Goal: Task Accomplishment & Management: Manage account settings

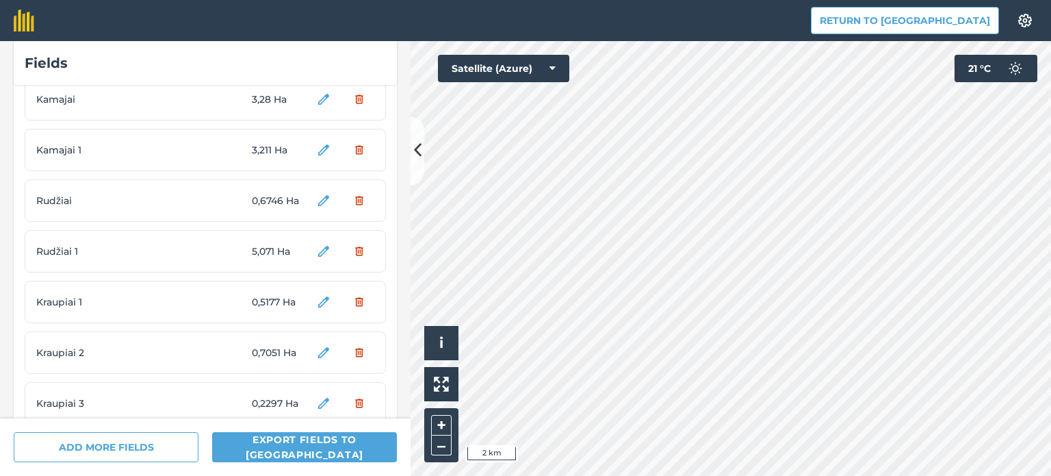
scroll to position [3871, 0]
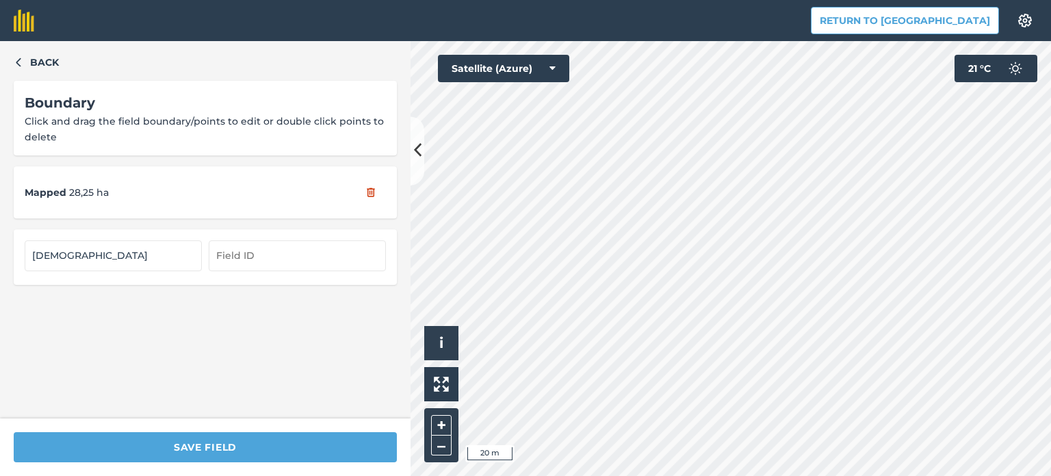
click at [454, 424] on div "Hello i © 2025 TomTom, Microsoft 20 m + –" at bounding box center [731, 258] width 641 height 435
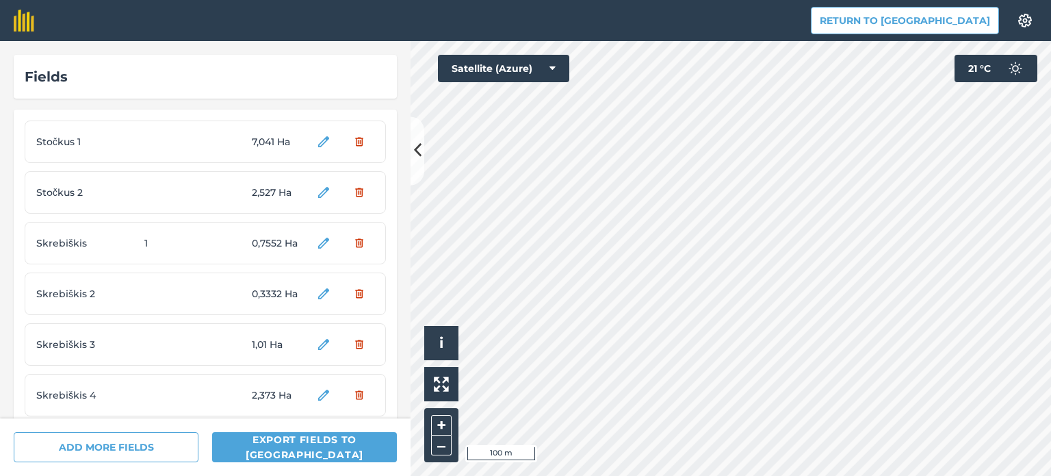
click at [589, 0] on html "Return to Agreena Settings Map printing is not available on our free plan Pleas…" at bounding box center [525, 238] width 1051 height 476
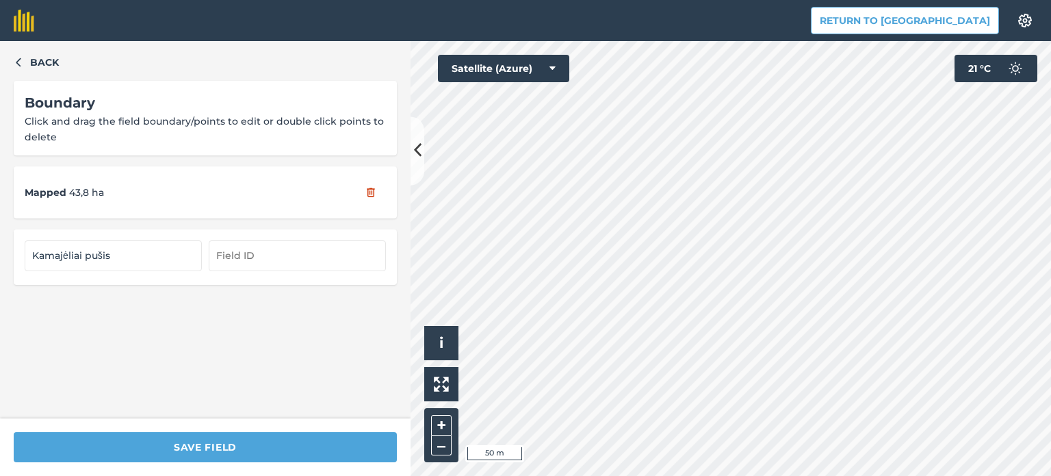
click at [884, 36] on div "Return to Agreena Settings Map printing is not available on our free plan Pleas…" at bounding box center [525, 238] width 1051 height 476
click at [665, 475] on html "Return to Agreena Settings Map printing is not available on our free plan Pleas…" at bounding box center [525, 238] width 1051 height 476
click at [628, 475] on html "Return to Agreena Settings Map printing is not available on our free plan Pleas…" at bounding box center [525, 238] width 1051 height 476
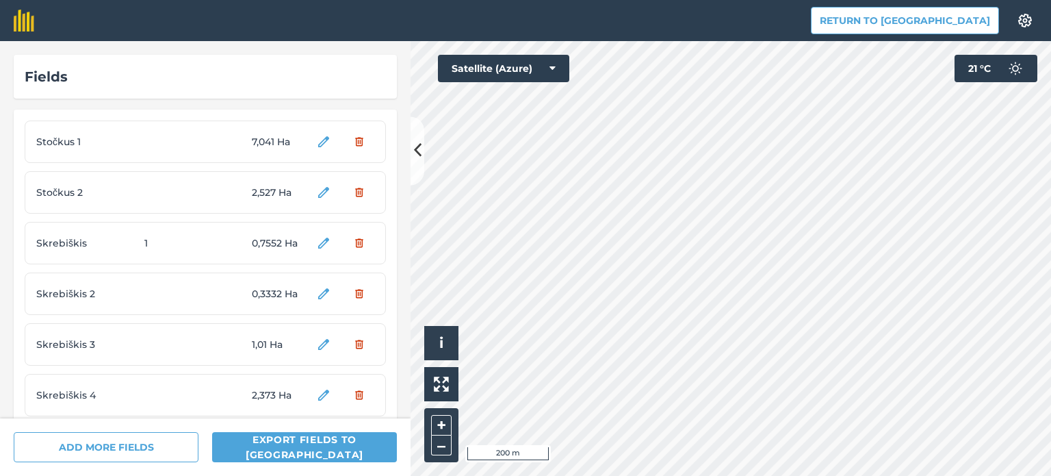
click at [537, 16] on div "Return to Agreena Settings Map printing is not available on our free plan Pleas…" at bounding box center [525, 238] width 1051 height 476
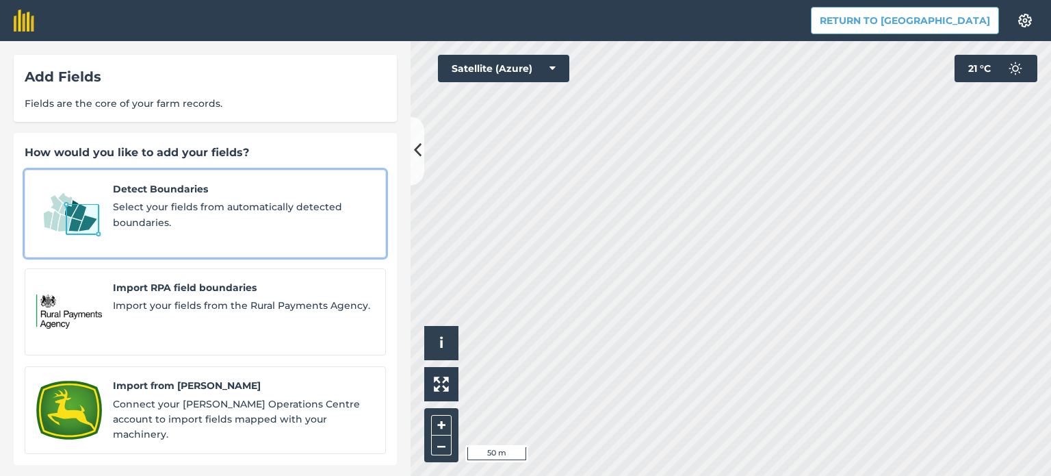
click at [90, 211] on img at bounding box center [69, 213] width 66 height 64
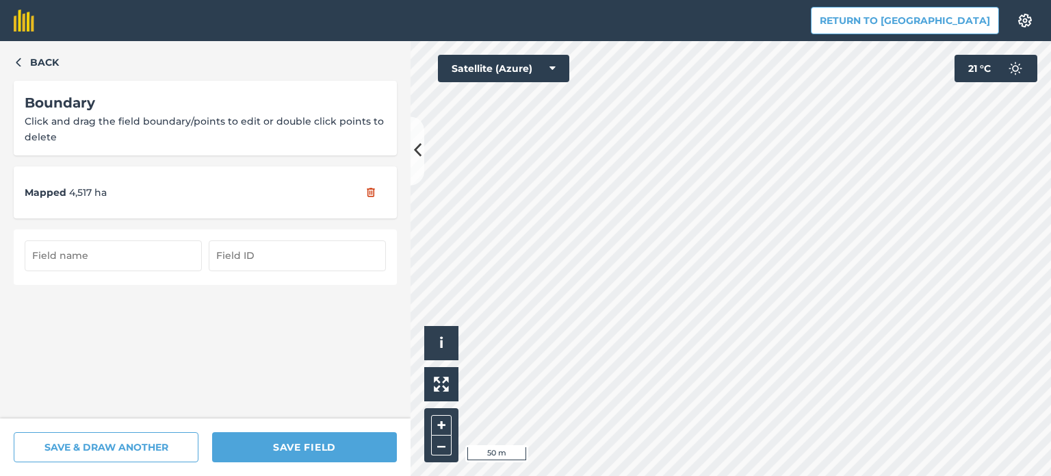
click at [79, 261] on input "text" at bounding box center [113, 255] width 177 height 30
type input "m"
type input "[PERSON_NAME] Šat"
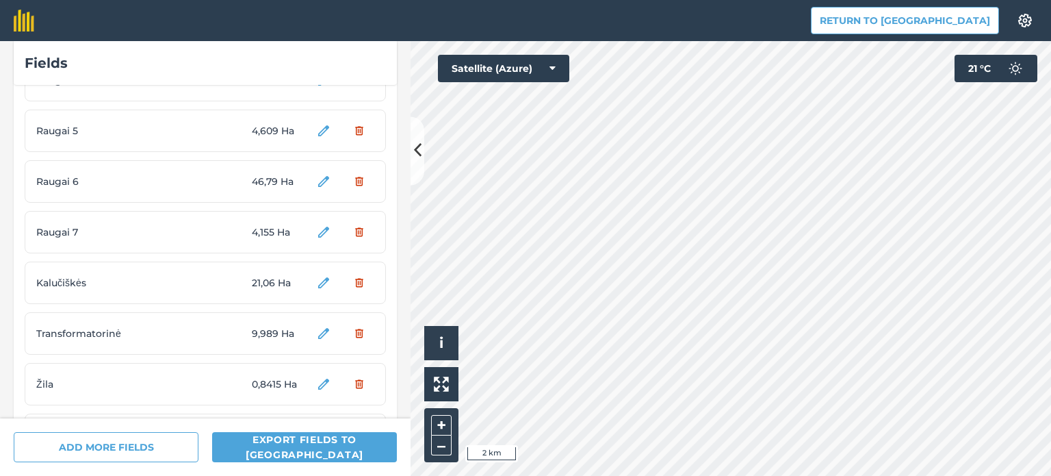
scroll to position [3922, 0]
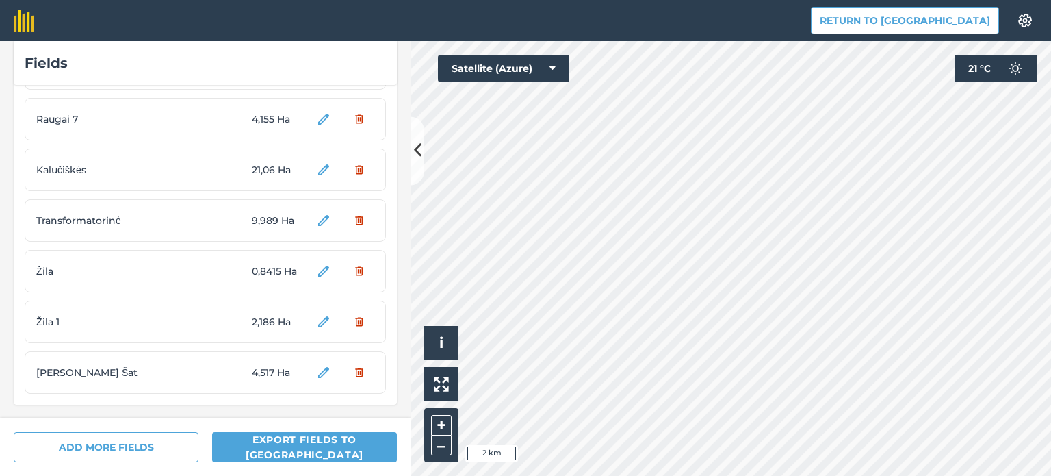
click at [126, 320] on span "Žila 1" at bounding box center [87, 321] width 103 height 15
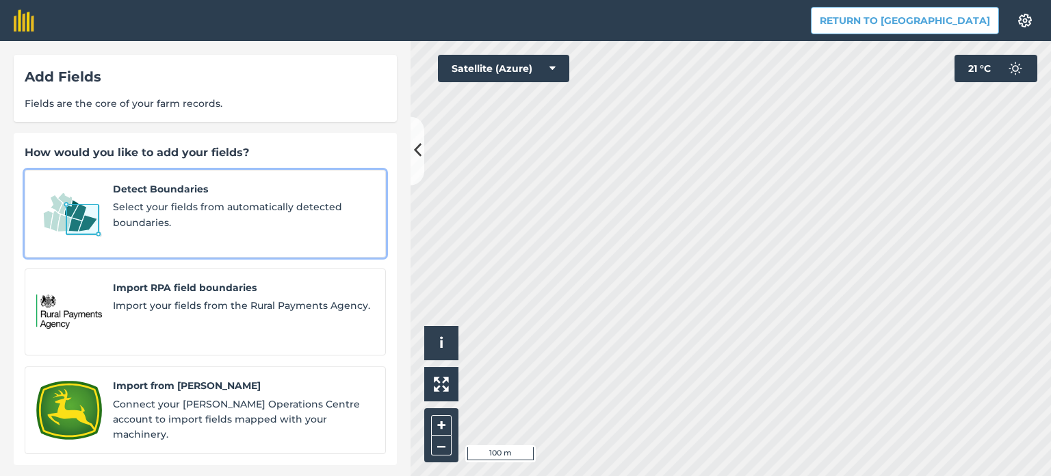
click at [101, 199] on img at bounding box center [69, 213] width 66 height 64
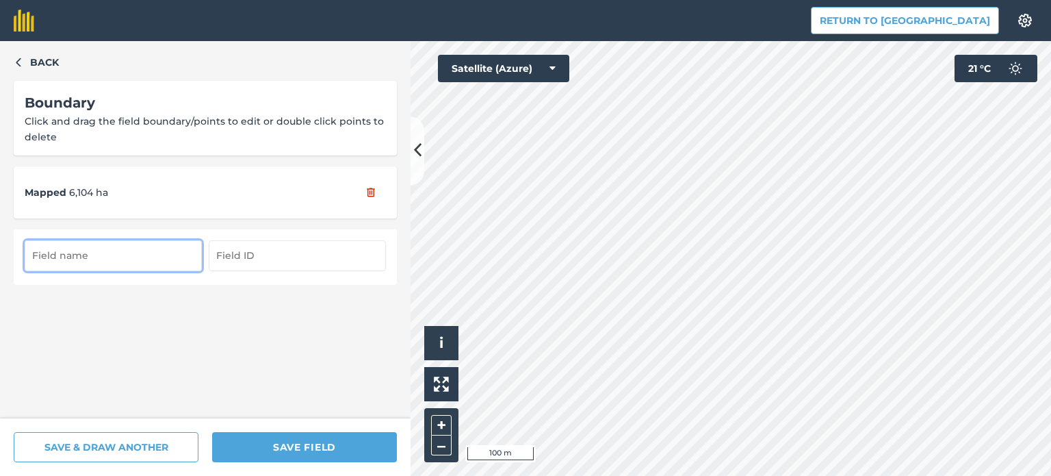
click at [93, 258] on input "text" at bounding box center [113, 255] width 177 height 30
type input "Teta 1"
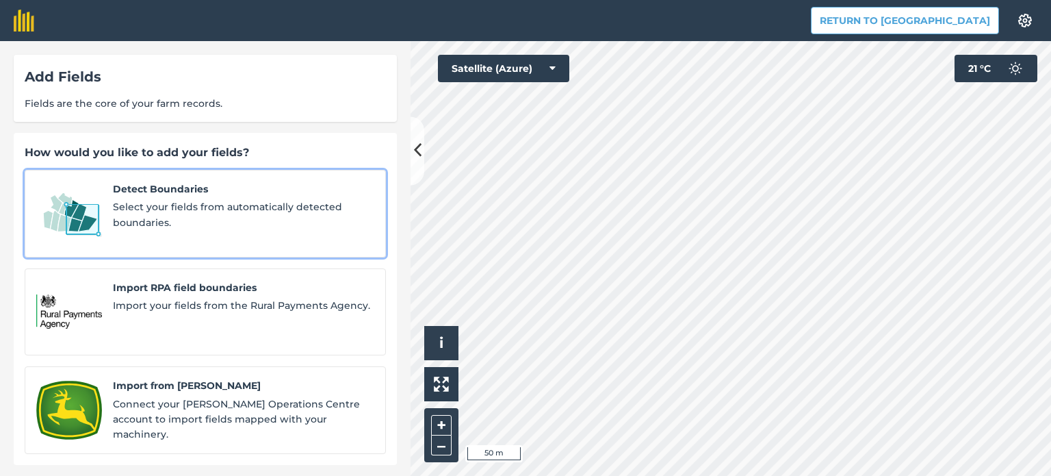
click at [185, 185] on span "Detect Boundaries" at bounding box center [243, 188] width 261 height 15
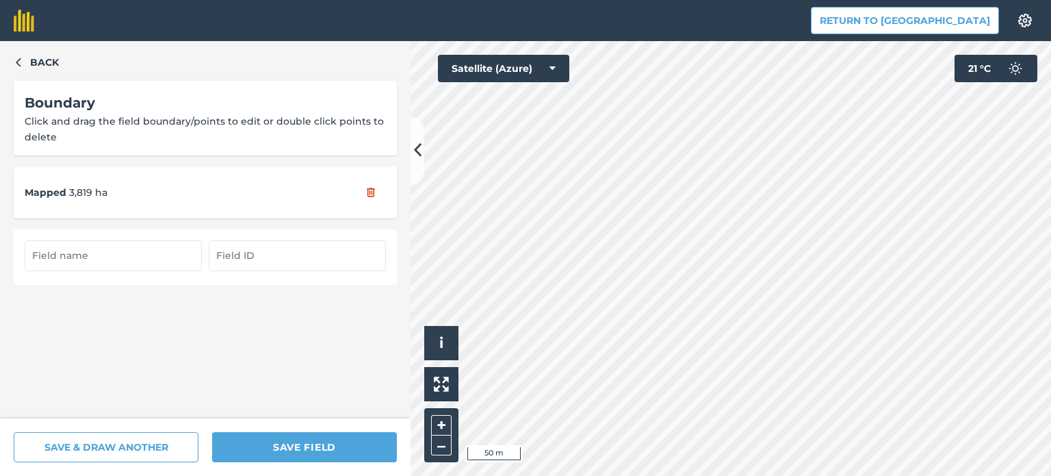
click at [107, 243] on input "text" at bounding box center [113, 255] width 177 height 30
type input "t"
type input "Teta 2"
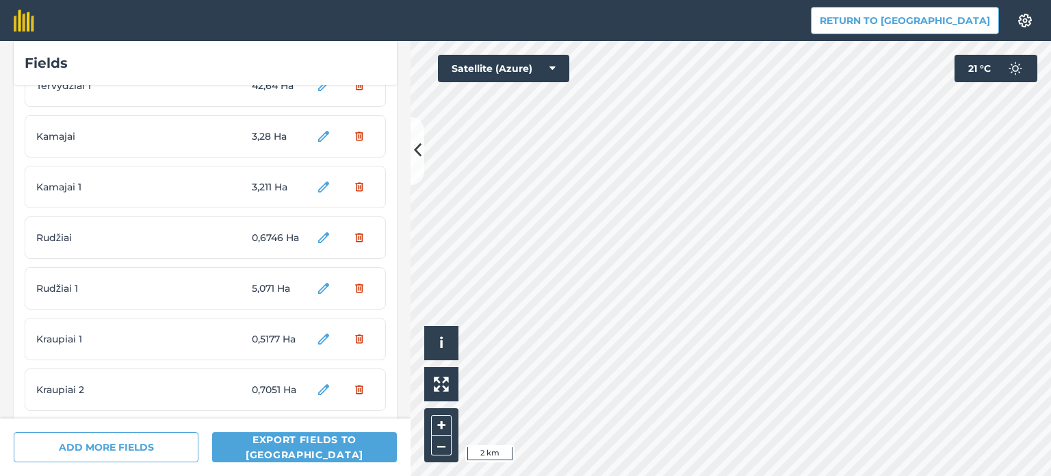
scroll to position [4024, 0]
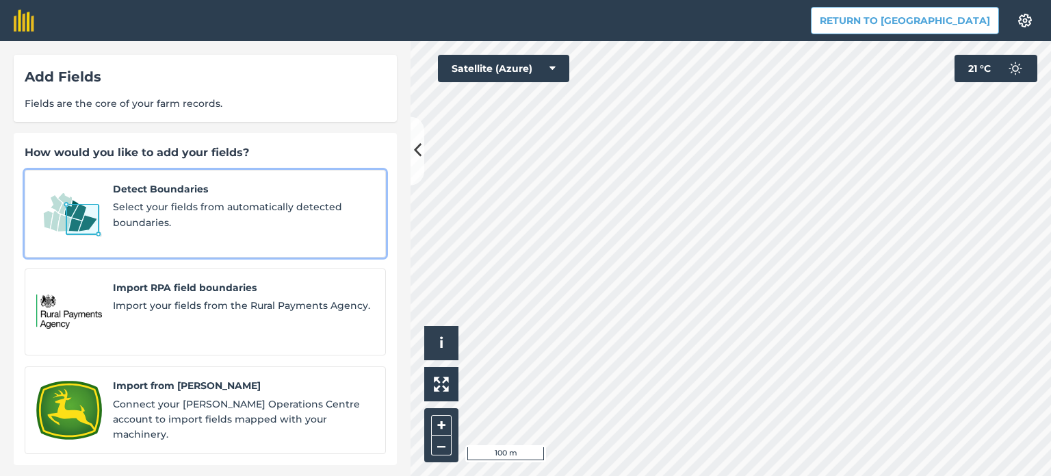
click at [181, 205] on span "Select your fields from automatically detected boundaries." at bounding box center [243, 214] width 261 height 31
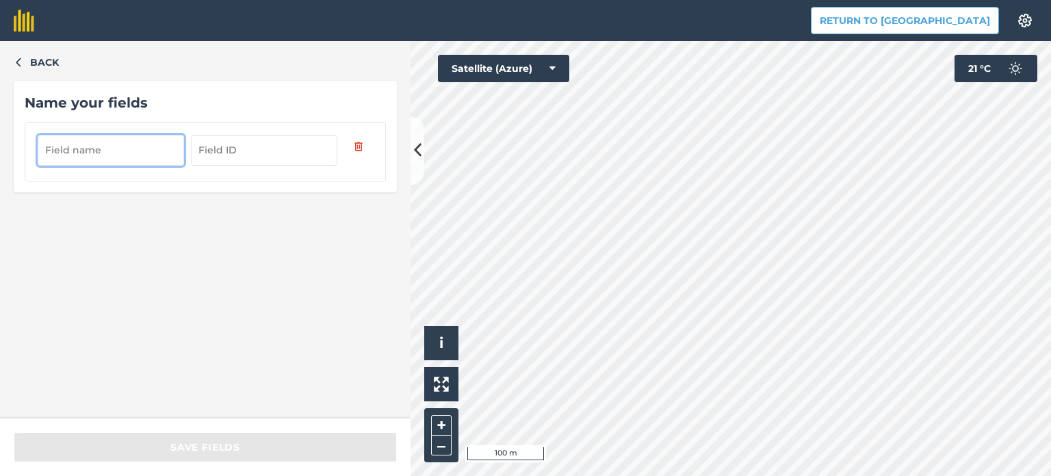
click at [127, 150] on input "text" at bounding box center [111, 150] width 146 height 30
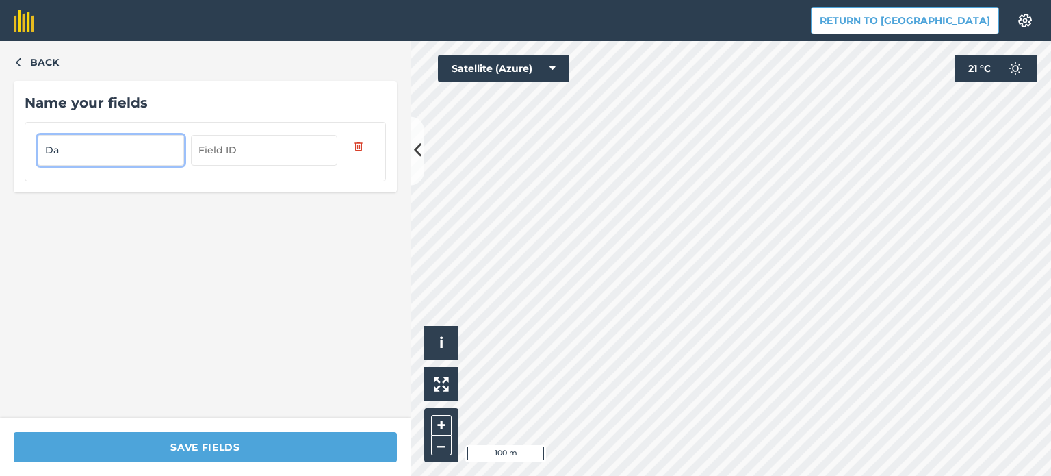
type input "D"
type input "Meleikiai 1"
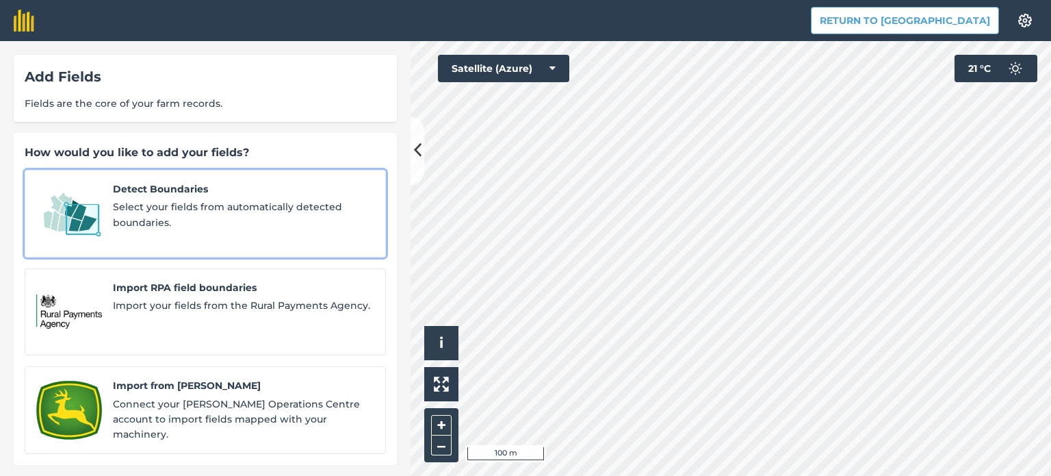
click at [146, 209] on span "Select your fields from automatically detected boundaries." at bounding box center [243, 214] width 261 height 31
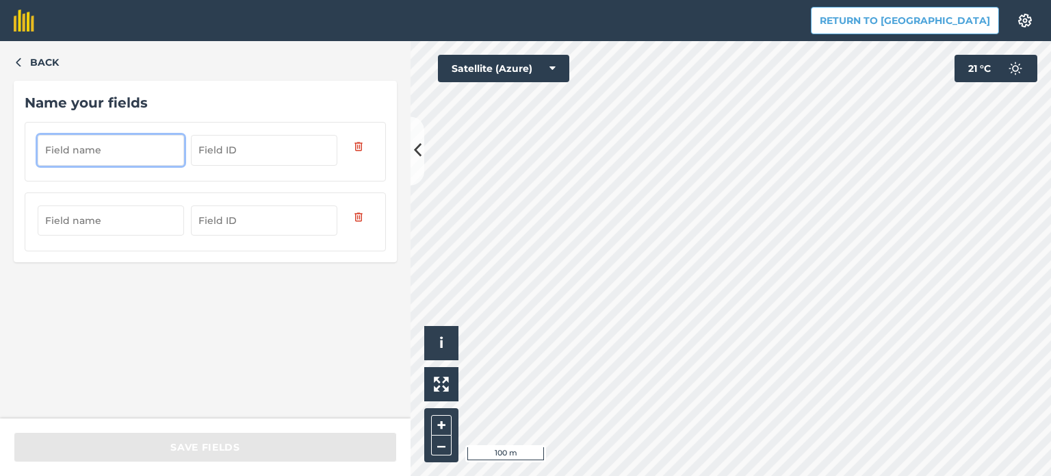
click at [80, 146] on input "text" at bounding box center [111, 150] width 146 height 30
type input "Meleikiai 2"
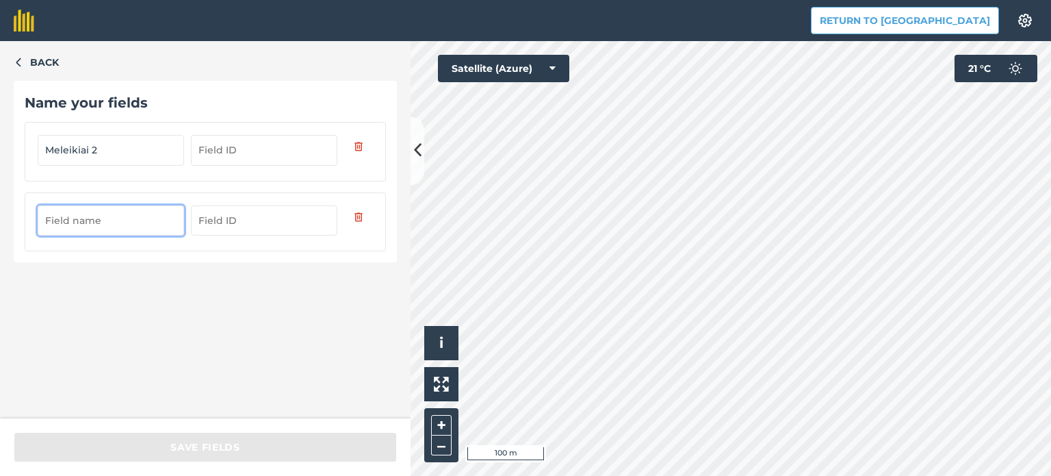
click at [96, 219] on input "text" at bounding box center [111, 220] width 146 height 30
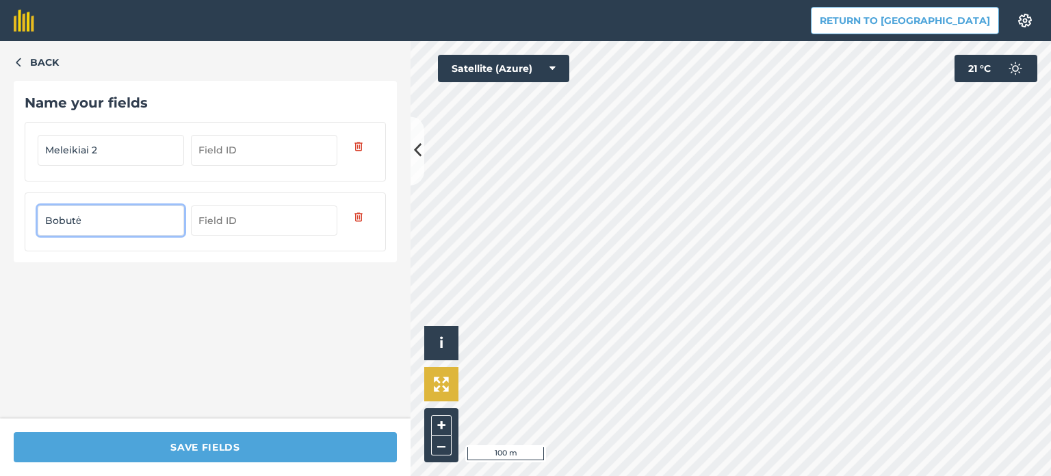
type input "Bobutė"
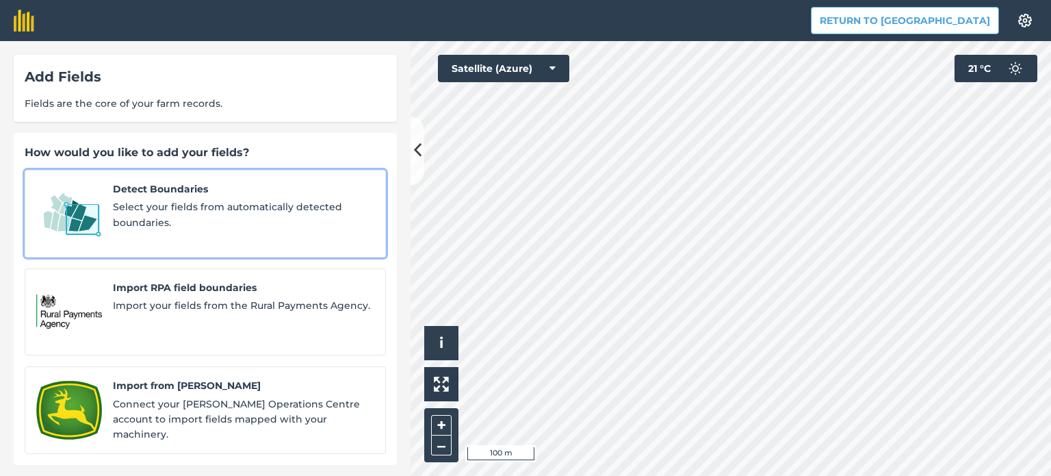
click at [153, 212] on span "Select your fields from automatically detected boundaries." at bounding box center [243, 214] width 261 height 31
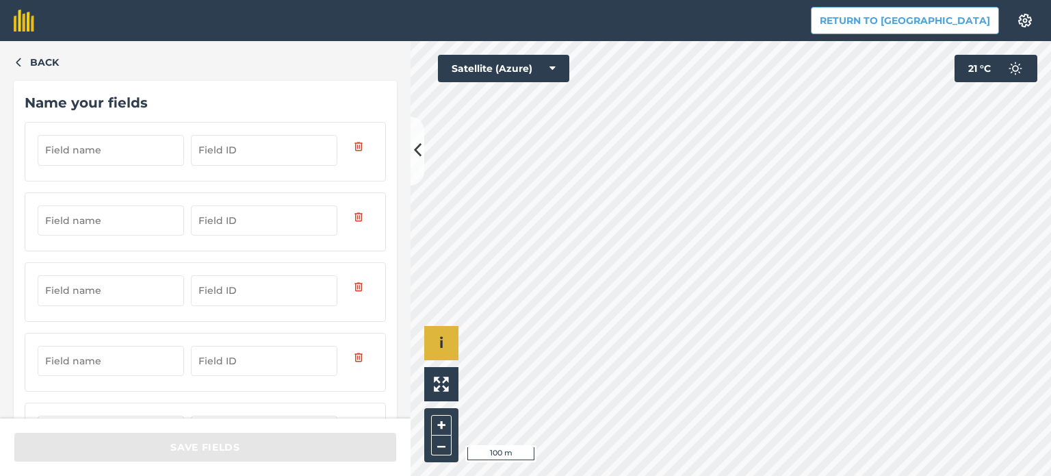
click at [440, 339] on div "Click to start drawing i © 2025 TomTom, Microsoft 100 m + –" at bounding box center [731, 258] width 641 height 435
click at [60, 149] on input "text" at bounding box center [111, 150] width 146 height 30
type input "Kamajėliai 2"
click at [71, 211] on input "text" at bounding box center [111, 220] width 146 height 30
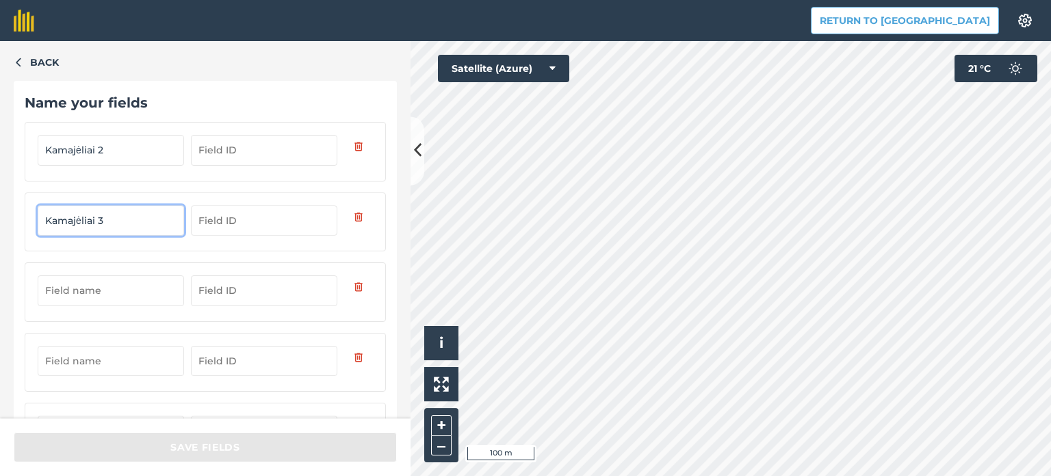
type input "Kamajėliai 3"
click at [84, 287] on input "text" at bounding box center [111, 290] width 146 height 30
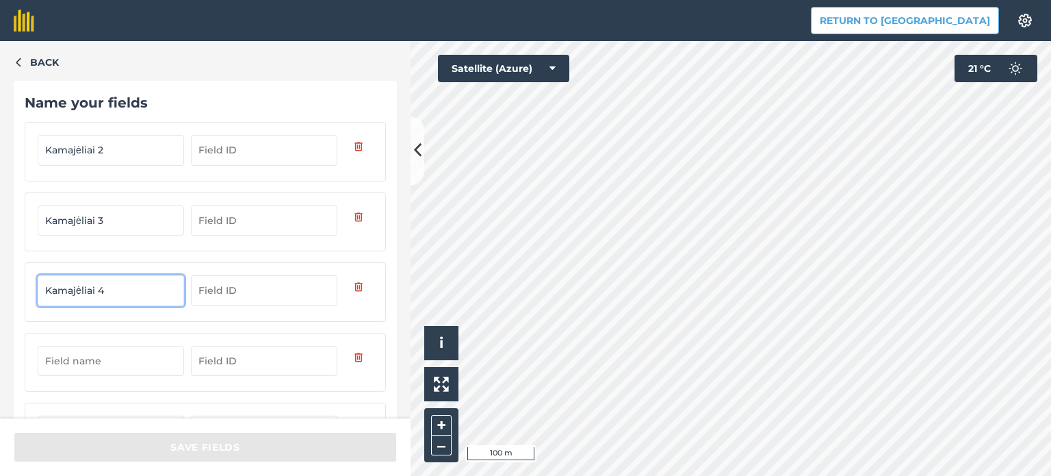
type input "Kamajėliai 4"
click at [92, 357] on input "text" at bounding box center [111, 361] width 146 height 30
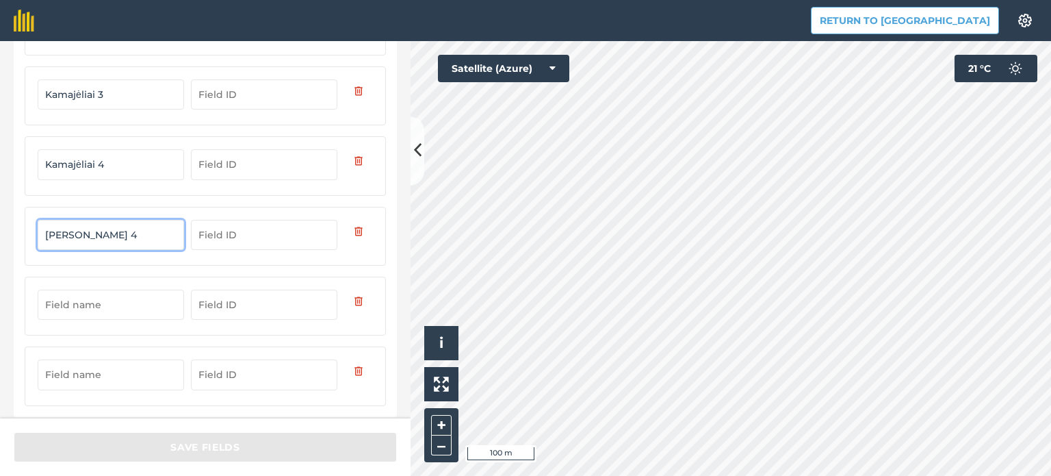
scroll to position [134, 0]
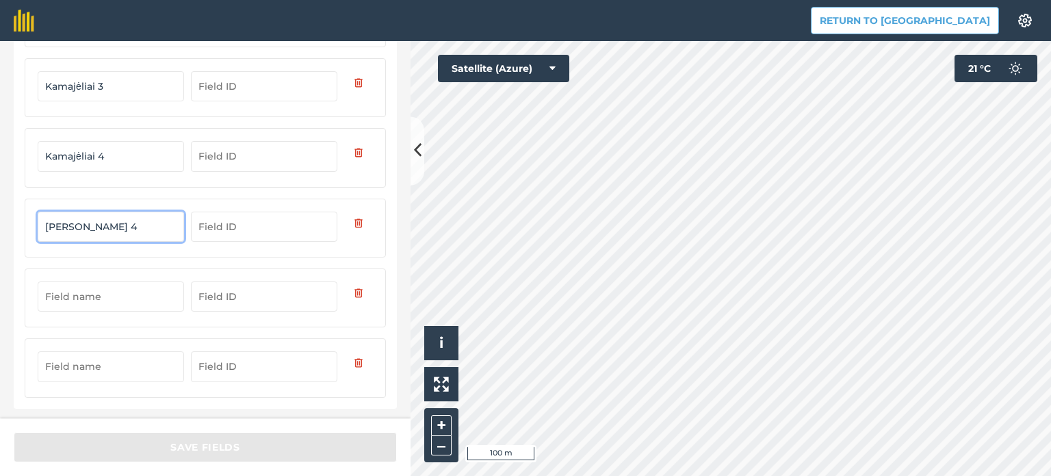
type input "[PERSON_NAME] 4"
click at [70, 290] on input "text" at bounding box center [111, 296] width 146 height 30
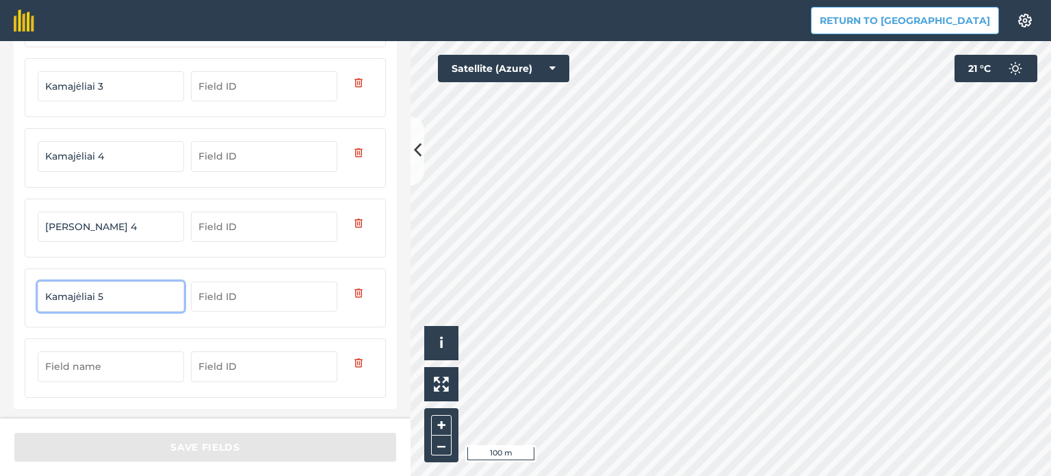
type input "Kamajėliai 5"
click at [82, 365] on input "text" at bounding box center [111, 366] width 146 height 30
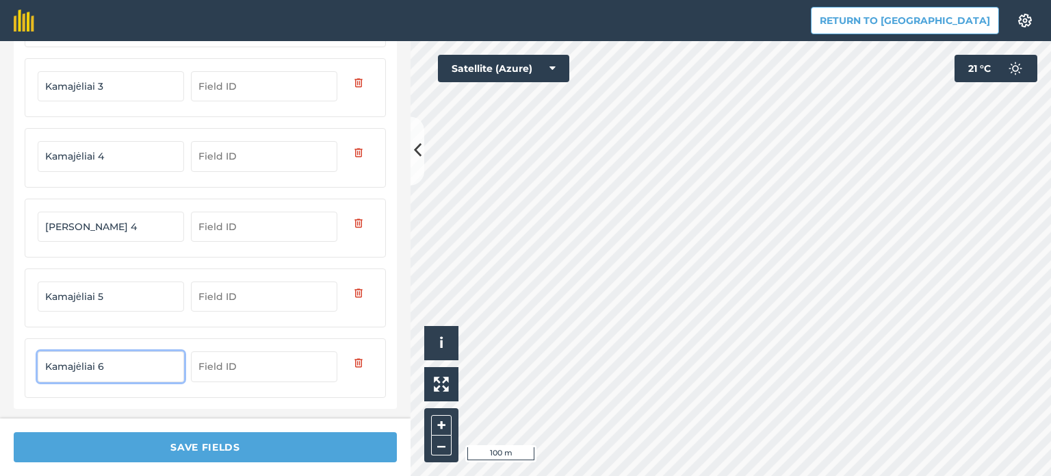
type input "Kamajėliai 6"
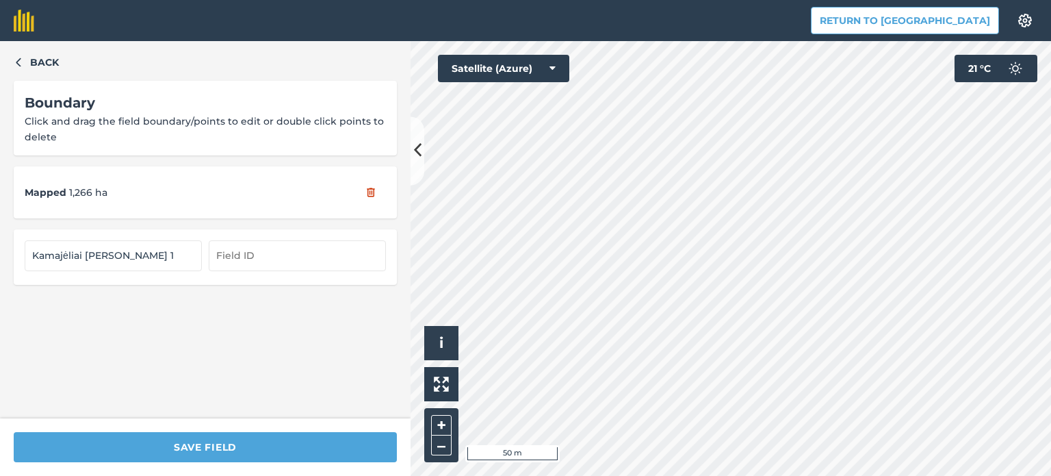
click at [179, 431] on div "SAVE FIELD" at bounding box center [205, 446] width 411 height 57
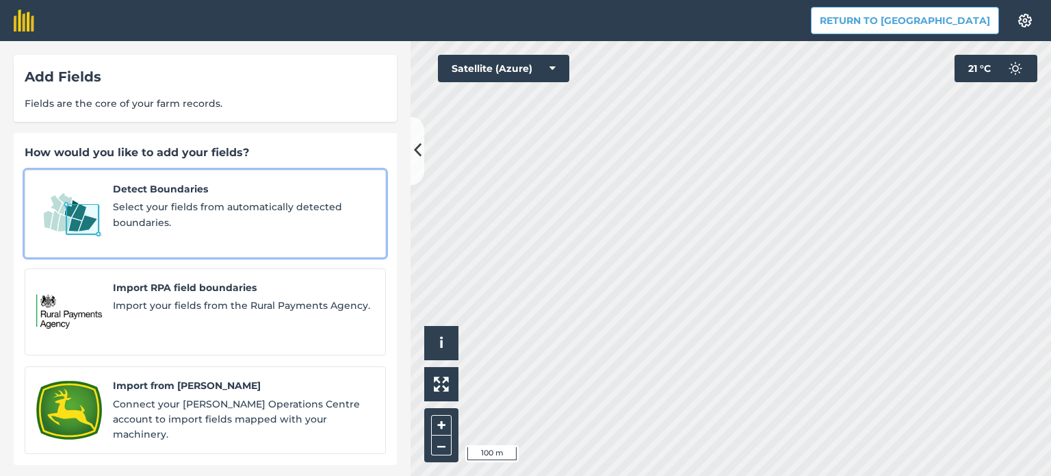
click at [181, 197] on div "Detect Boundaries Select your fields from automatically detected boundaries." at bounding box center [243, 213] width 261 height 64
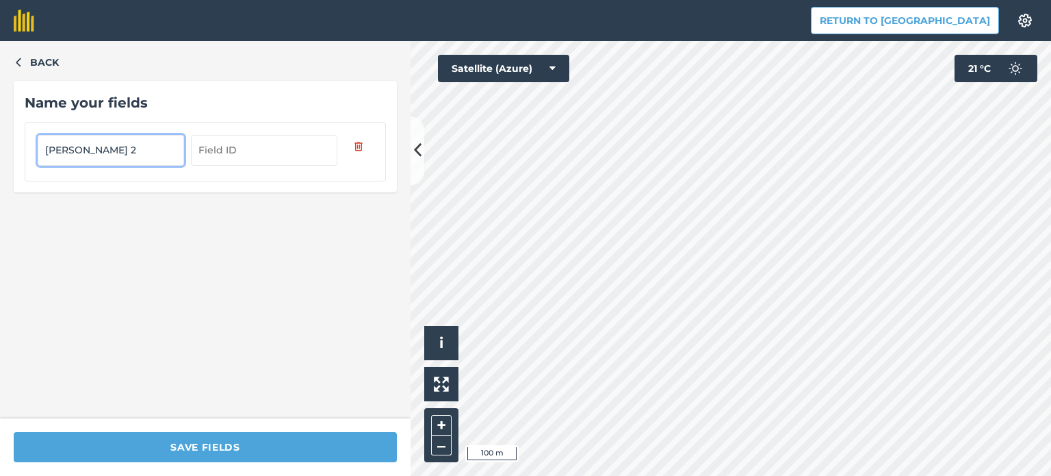
type input "[PERSON_NAME] 2"
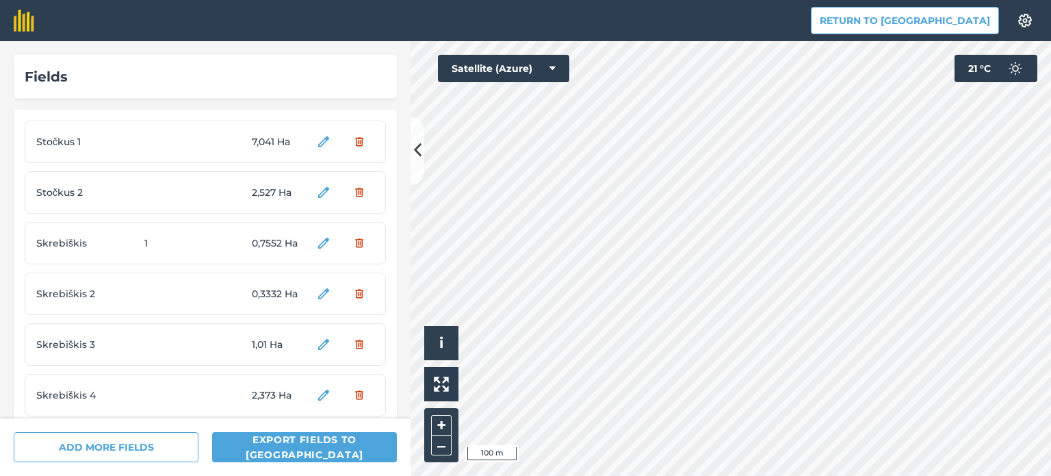
click at [582, 475] on html "Return to Agreena Settings Map printing is not available on our free plan Pleas…" at bounding box center [525, 238] width 1051 height 476
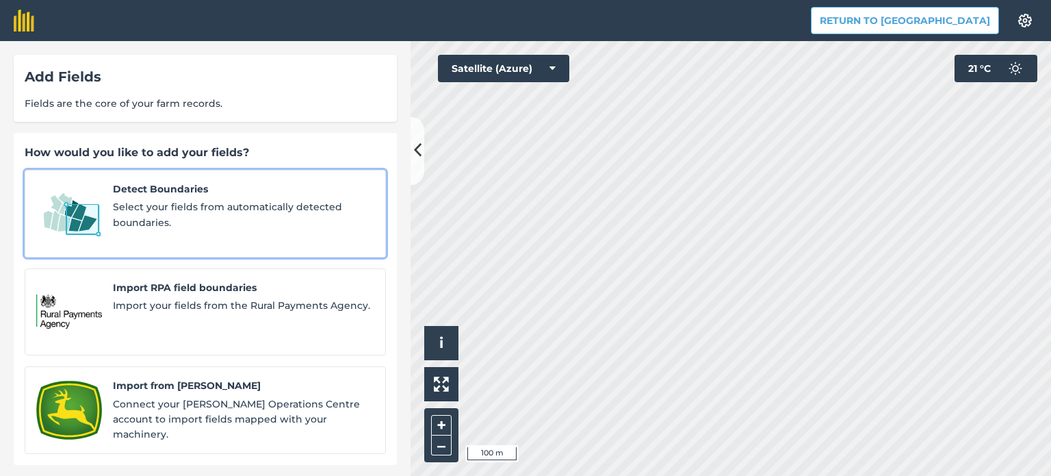
click at [114, 213] on span "Select your fields from automatically detected boundaries." at bounding box center [243, 214] width 261 height 31
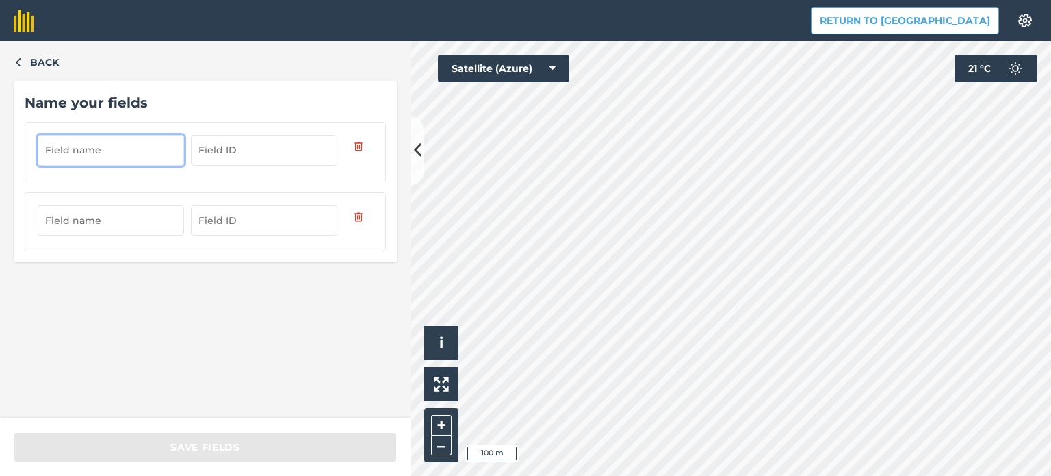
click at [114, 148] on input "text" at bounding box center [111, 150] width 146 height 30
click at [89, 153] on input "text" at bounding box center [111, 150] width 146 height 30
click at [93, 216] on input "text" at bounding box center [111, 220] width 146 height 30
click at [92, 144] on input "text" at bounding box center [111, 150] width 146 height 30
type input "Mikalkėnas"
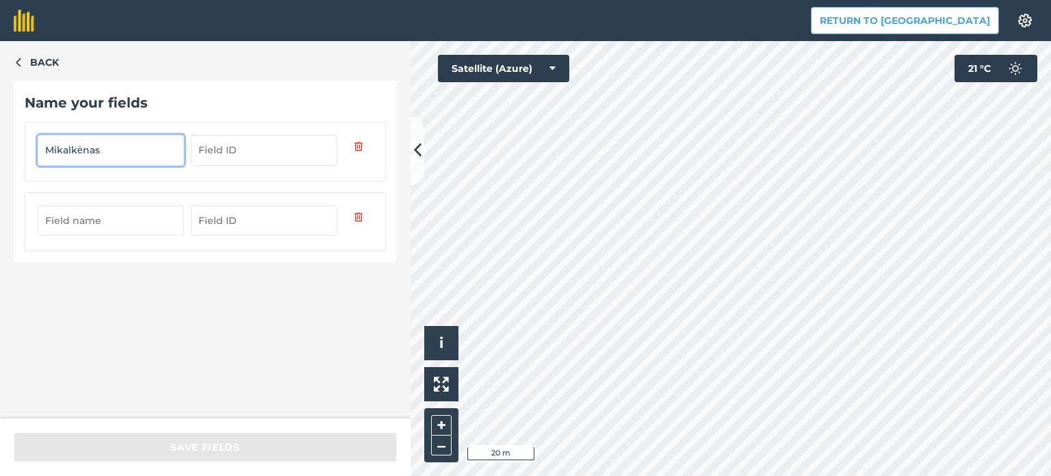
click at [85, 213] on input "text" at bounding box center [111, 220] width 146 height 30
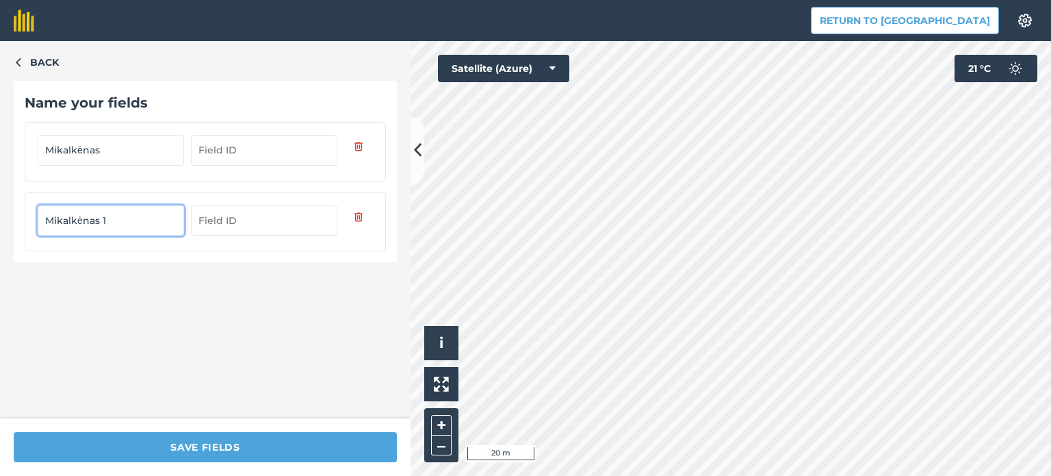
type input "Mikalkėnas 1"
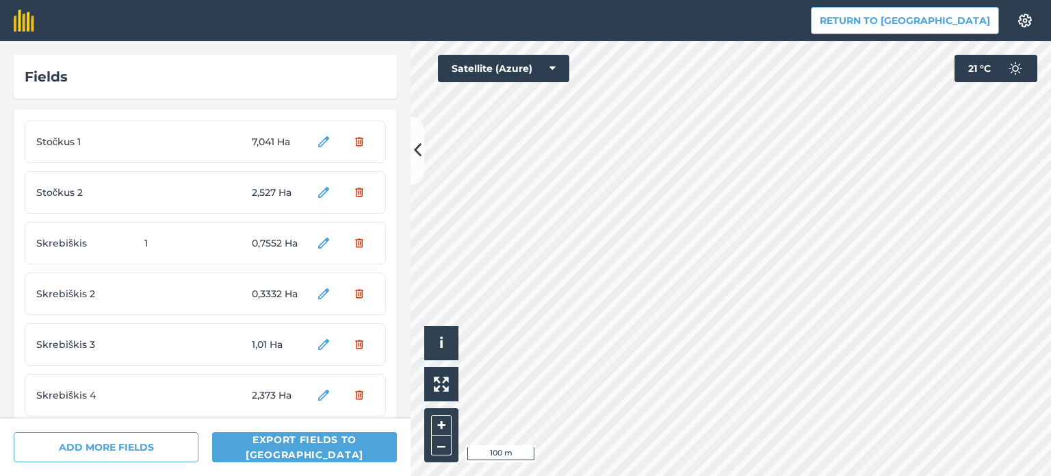
click at [564, 475] on html "Return to Agreena Settings Map printing is not available on our free plan Pleas…" at bounding box center [525, 238] width 1051 height 476
click at [559, 475] on html "Return to Agreena Settings Map printing is not available on our free plan Pleas…" at bounding box center [525, 238] width 1051 height 476
click at [890, 475] on html "Return to Agreena Settings Map printing is not available on our free plan Pleas…" at bounding box center [525, 238] width 1051 height 476
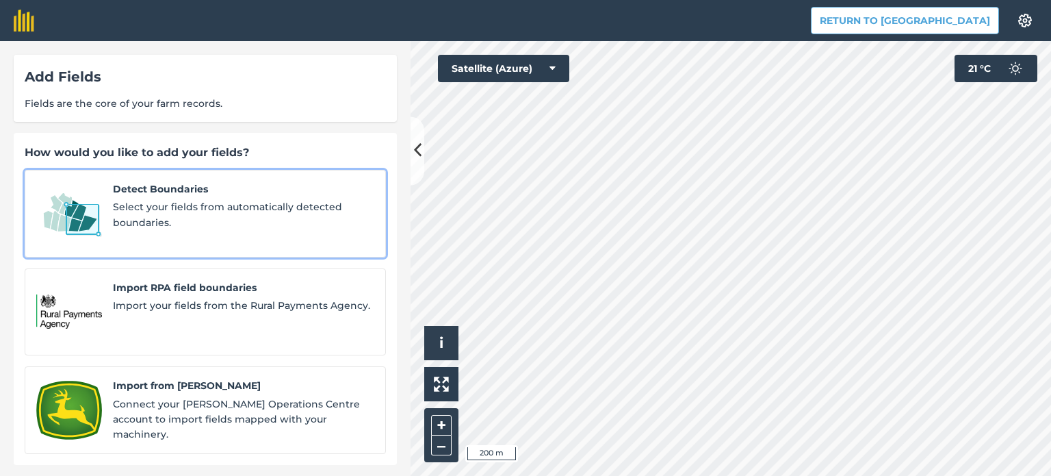
click at [120, 211] on span "Select your fields from automatically detected boundaries." at bounding box center [243, 214] width 261 height 31
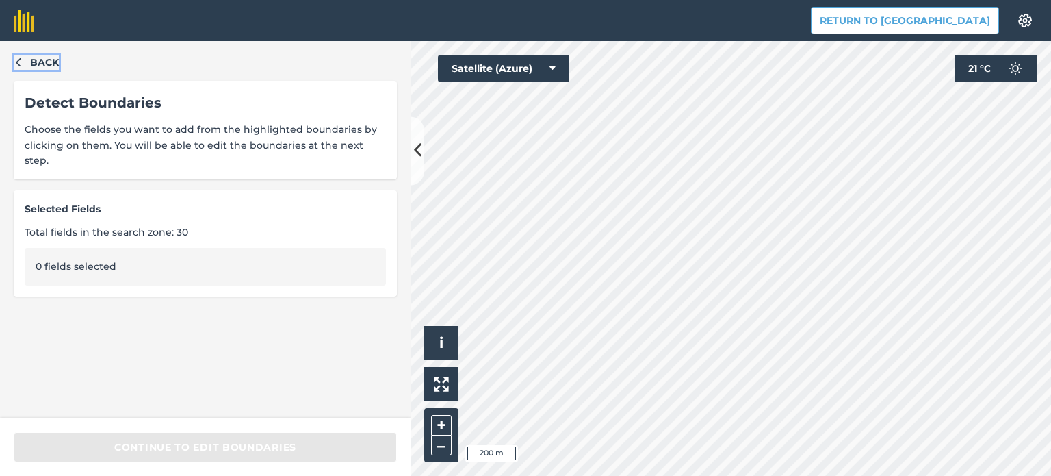
click at [25, 61] on button "Back" at bounding box center [36, 62] width 45 height 15
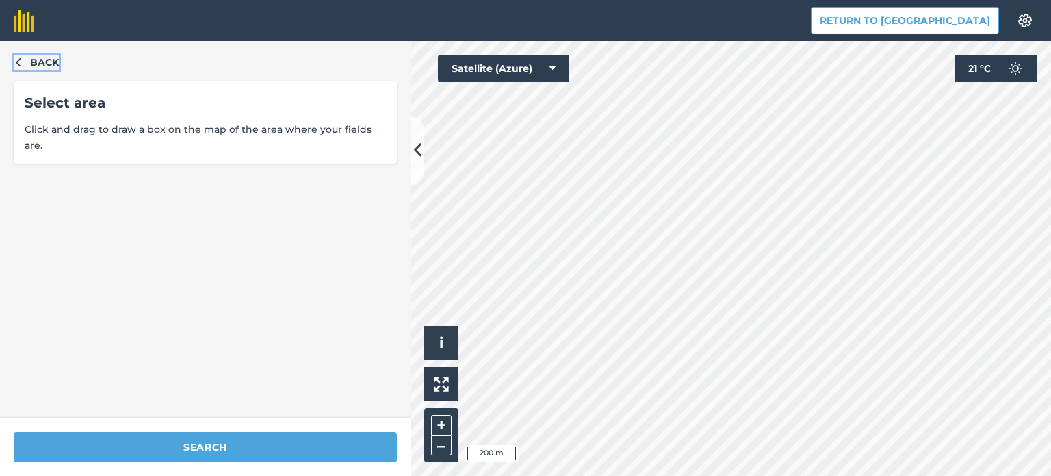
click at [25, 61] on button "Back" at bounding box center [36, 62] width 45 height 15
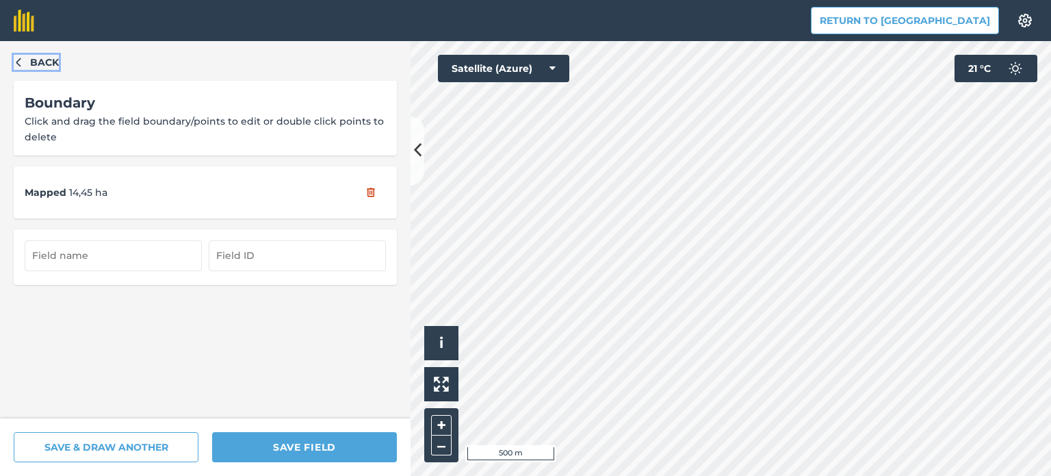
click at [22, 63] on icon "button" at bounding box center [19, 62] width 10 height 10
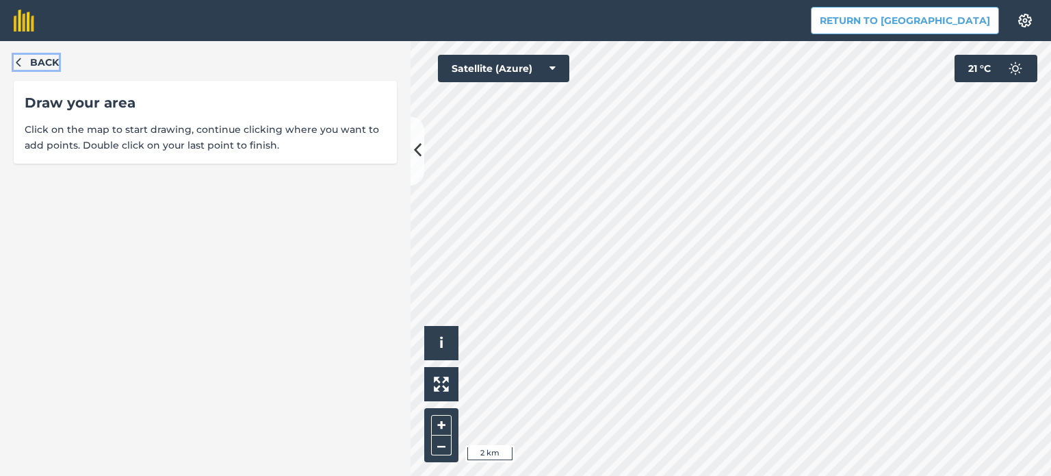
click at [20, 64] on icon "button" at bounding box center [19, 62] width 10 height 10
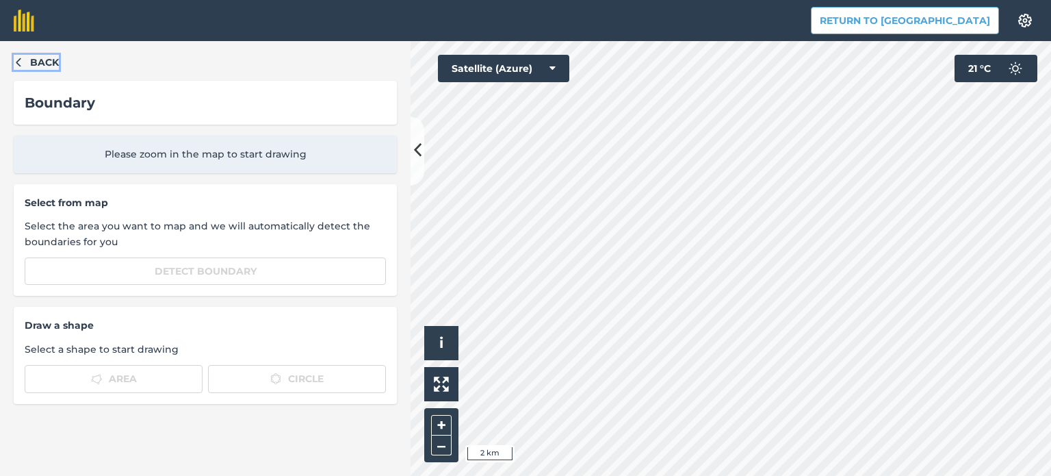
click at [20, 64] on icon "button" at bounding box center [19, 62] width 10 height 10
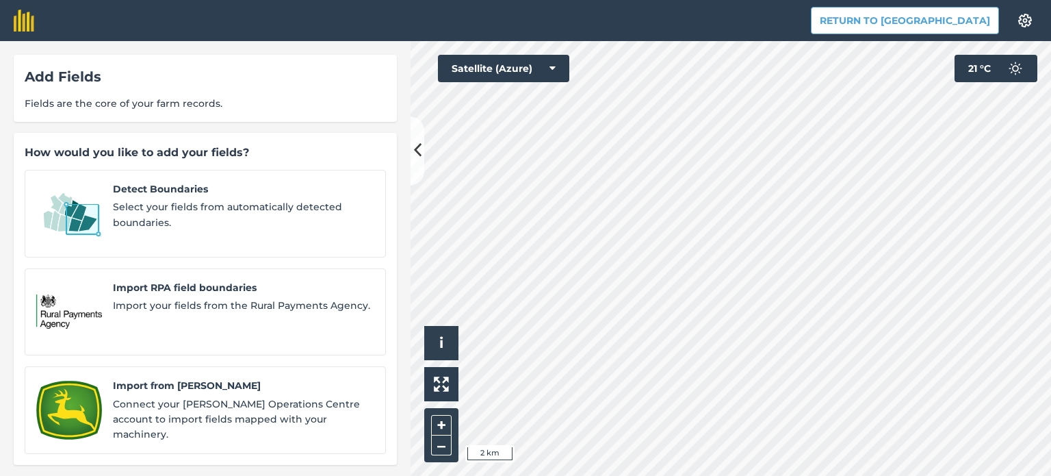
click at [19, 64] on div "Add Fields Fields are the core of your farm records." at bounding box center [205, 88] width 383 height 67
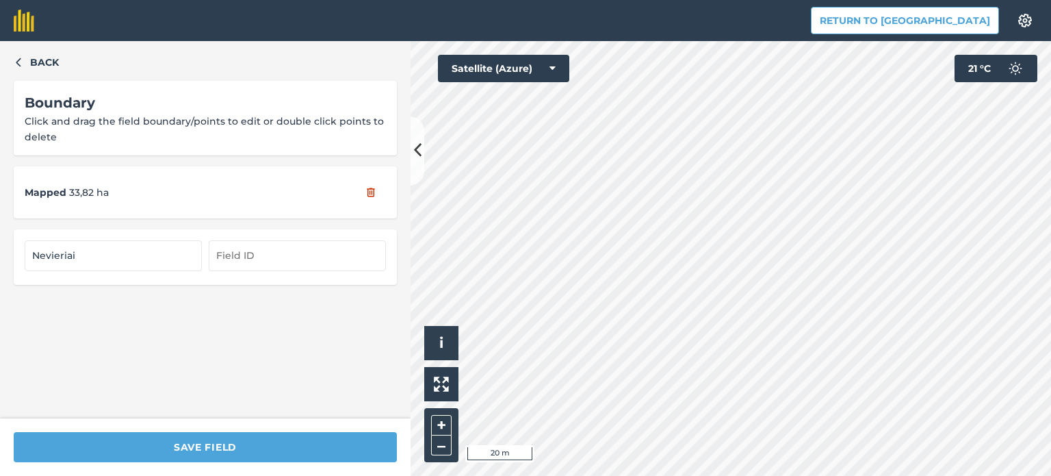
click at [478, 475] on html "Return to Agreena Settings Map printing is not available on our free plan Pleas…" at bounding box center [525, 238] width 1051 height 476
click at [917, 4] on div "Return to Agreena Settings Map printing is not available on our free plan Pleas…" at bounding box center [525, 238] width 1051 height 476
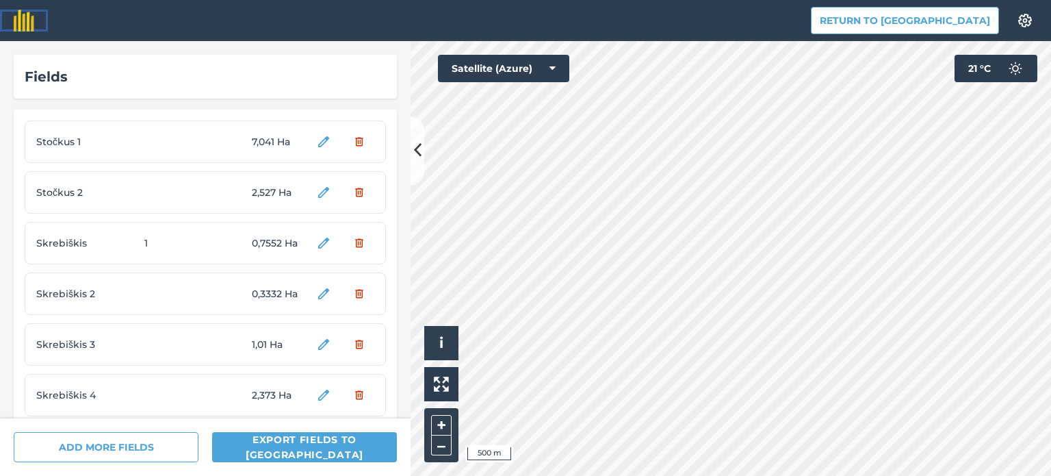
click at [21, 21] on img at bounding box center [24, 21] width 21 height 22
click at [22, 21] on img at bounding box center [24, 21] width 21 height 22
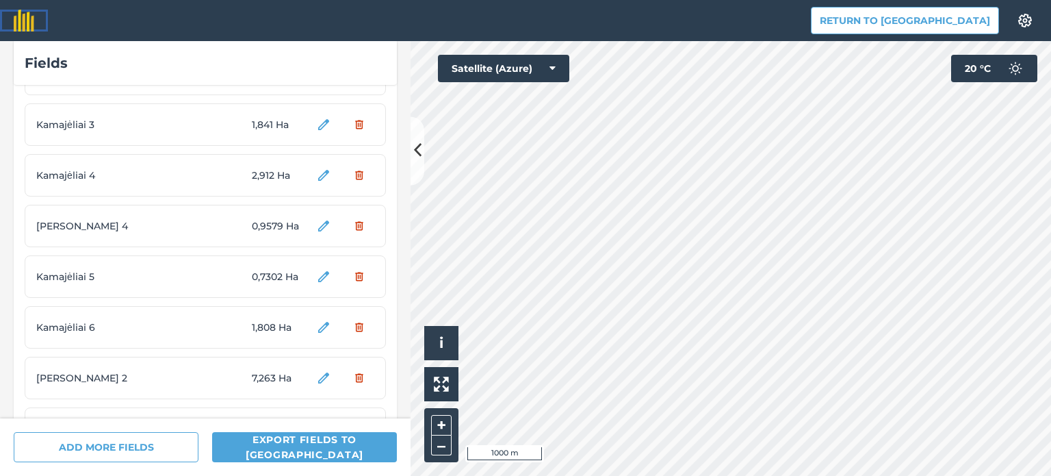
scroll to position [4631, 0]
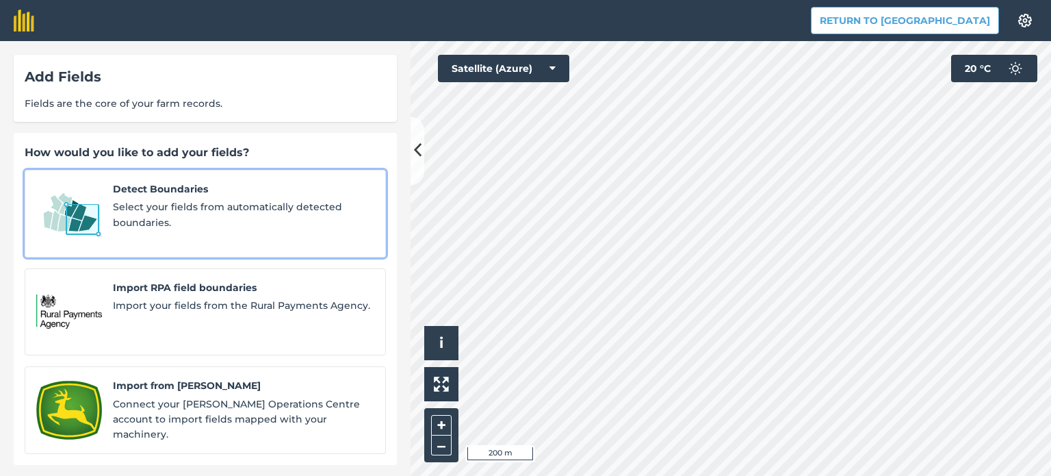
click at [123, 212] on span "Select your fields from automatically detected boundaries." at bounding box center [243, 214] width 261 height 31
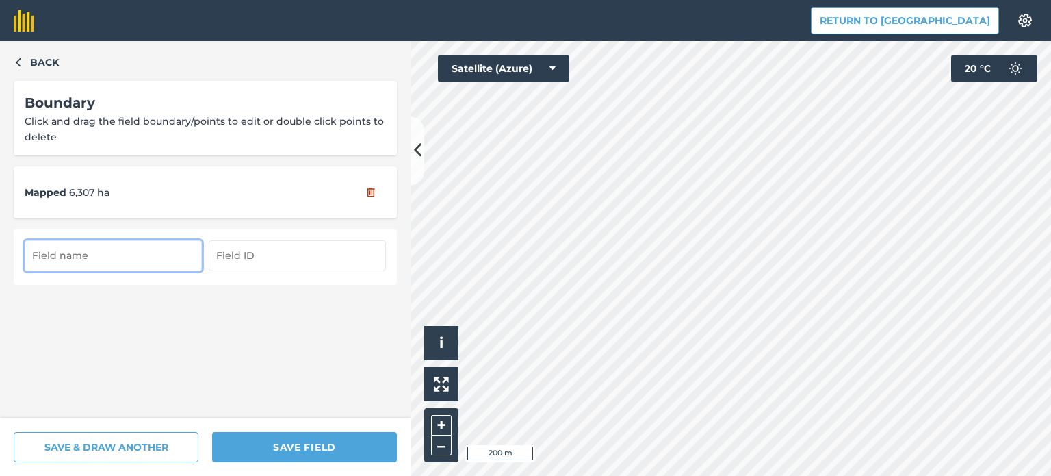
click at [123, 251] on input "text" at bounding box center [113, 255] width 177 height 30
type input "Žališkės 2"
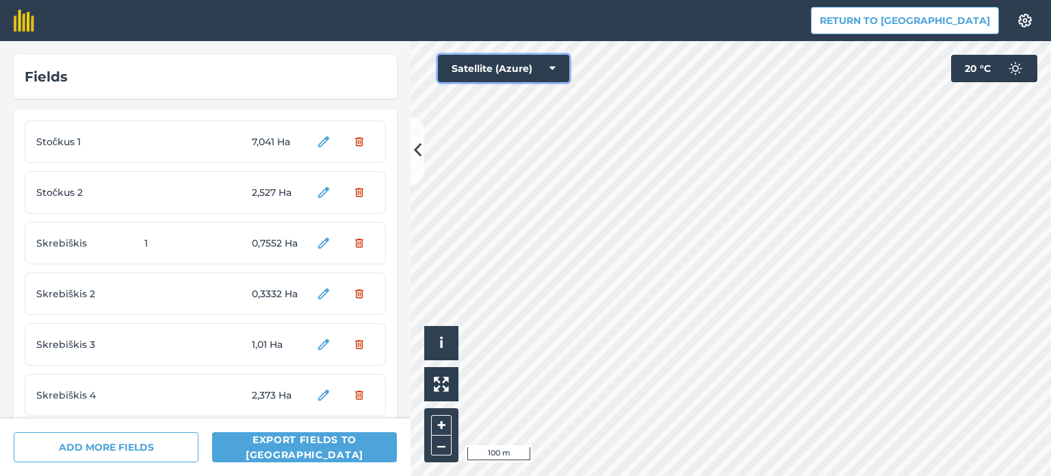
click at [558, 70] on button "Satellite (Azure)" at bounding box center [503, 68] width 131 height 27
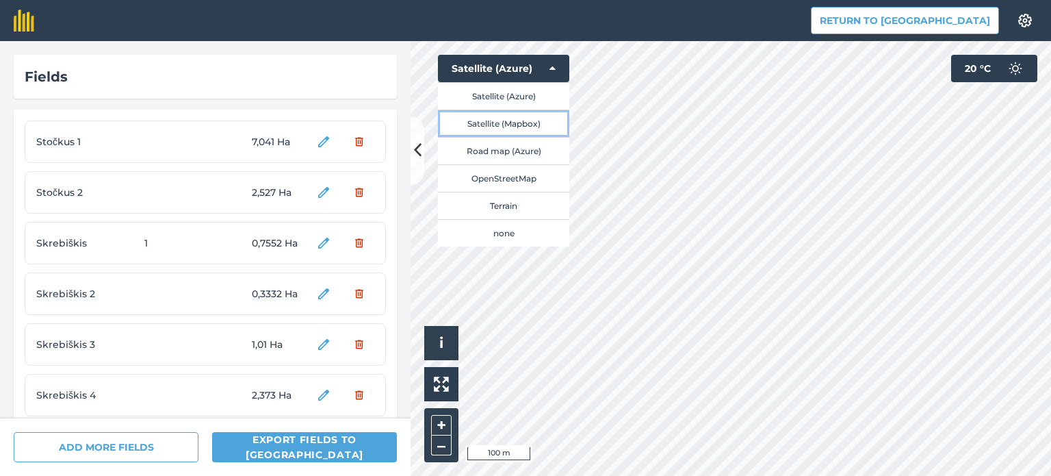
click at [519, 123] on button "Satellite (Mapbox)" at bounding box center [503, 123] width 131 height 27
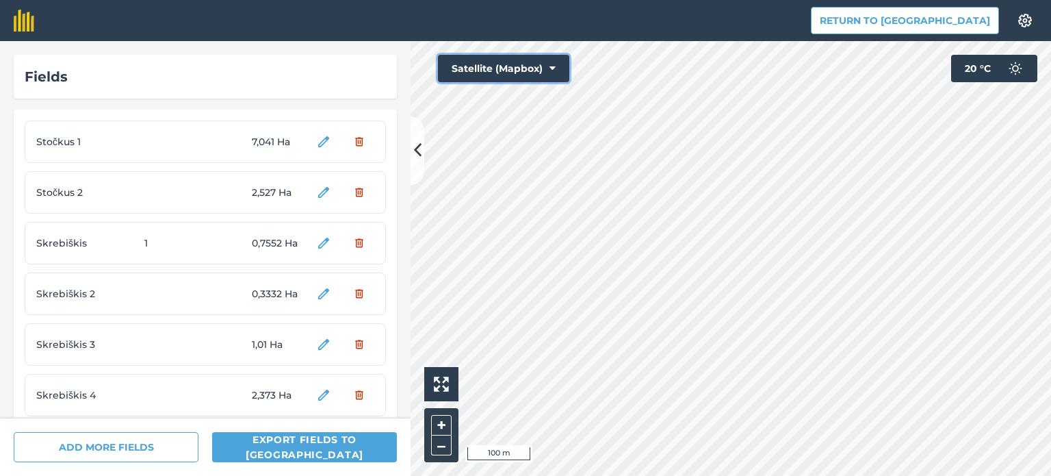
click at [550, 63] on icon at bounding box center [553, 69] width 6 height 14
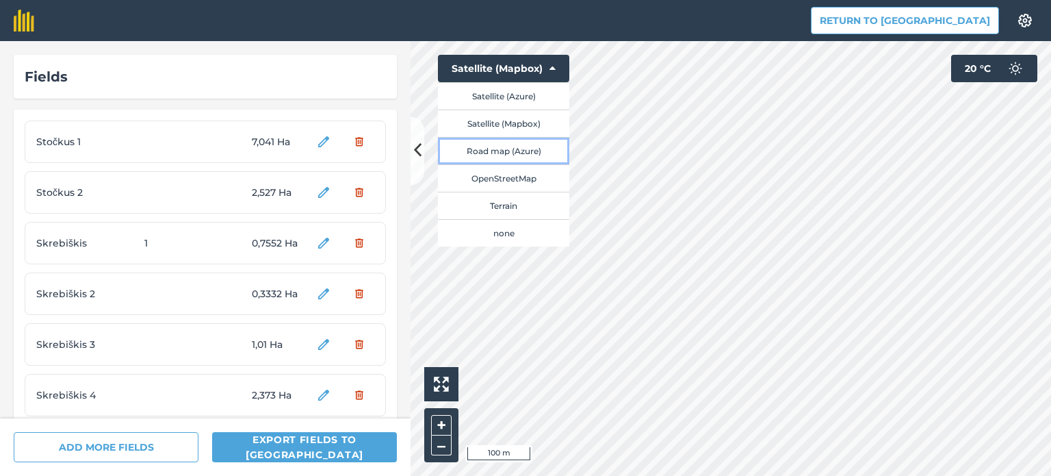
click at [514, 149] on button "Road map (Azure)" at bounding box center [503, 150] width 131 height 27
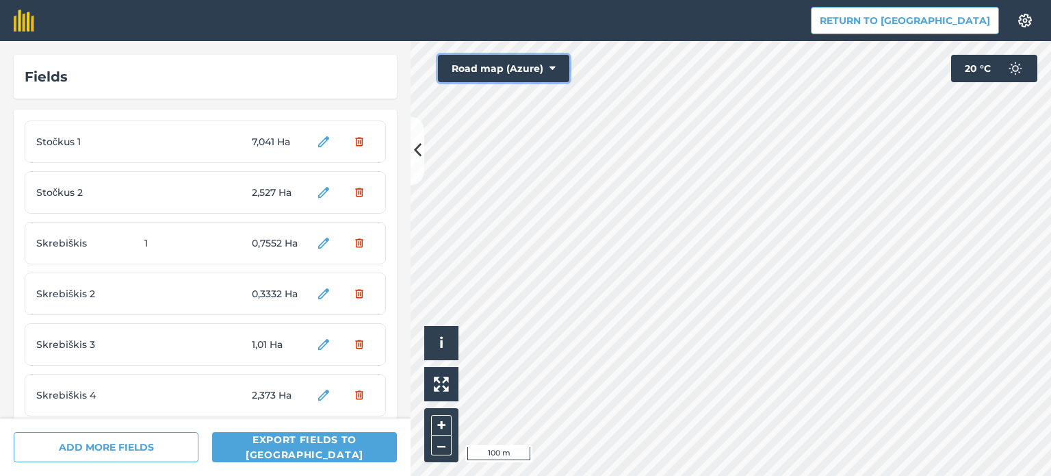
click at [556, 70] on button "Road map (Azure)" at bounding box center [503, 68] width 131 height 27
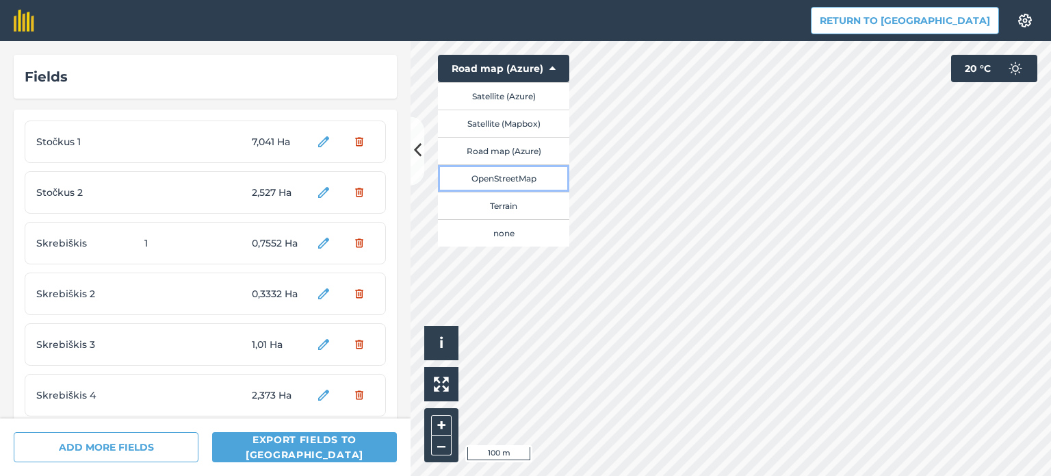
click at [506, 179] on button "OpenStreetMap" at bounding box center [503, 177] width 131 height 27
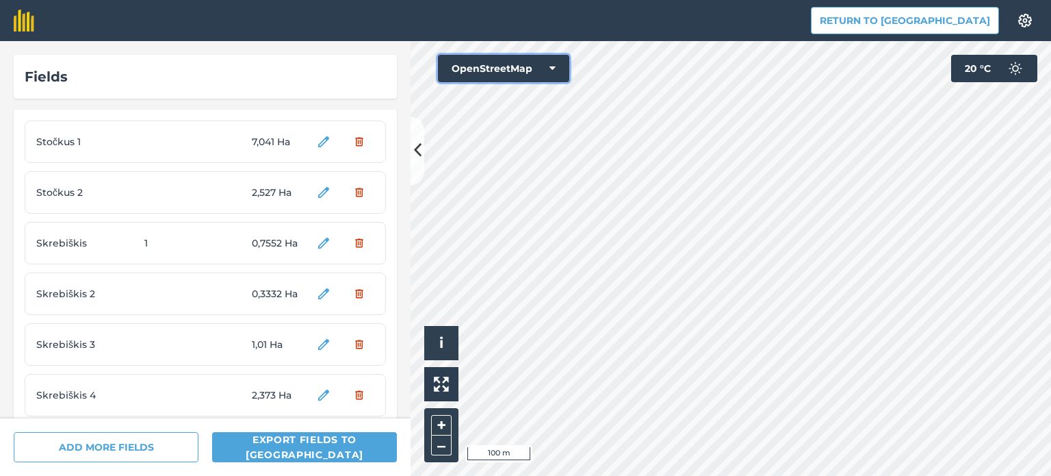
click at [552, 70] on icon at bounding box center [553, 69] width 6 height 14
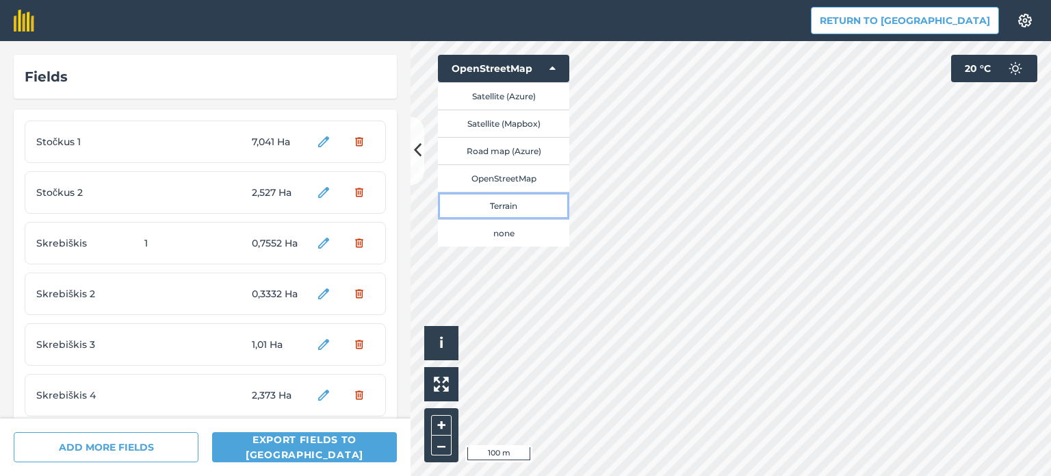
click at [524, 204] on button "Terrain" at bounding box center [503, 205] width 131 height 27
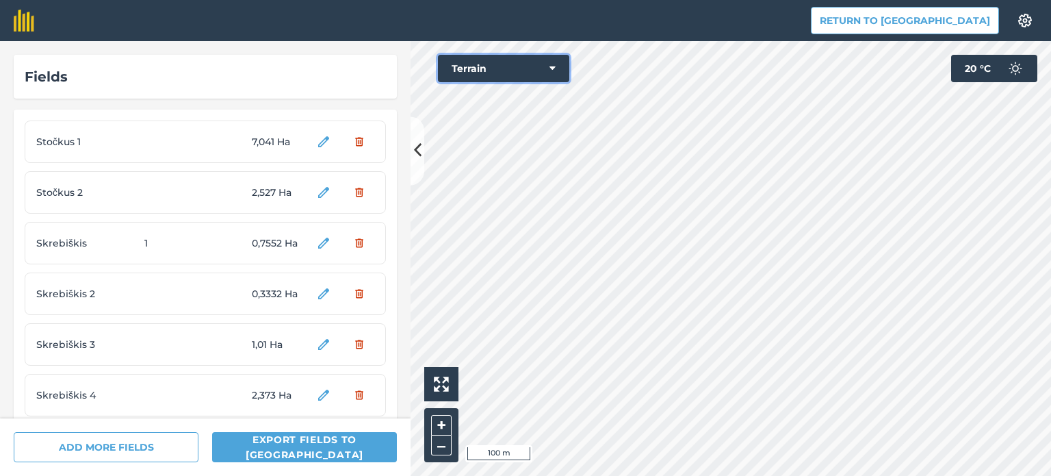
click at [553, 66] on icon at bounding box center [553, 69] width 6 height 14
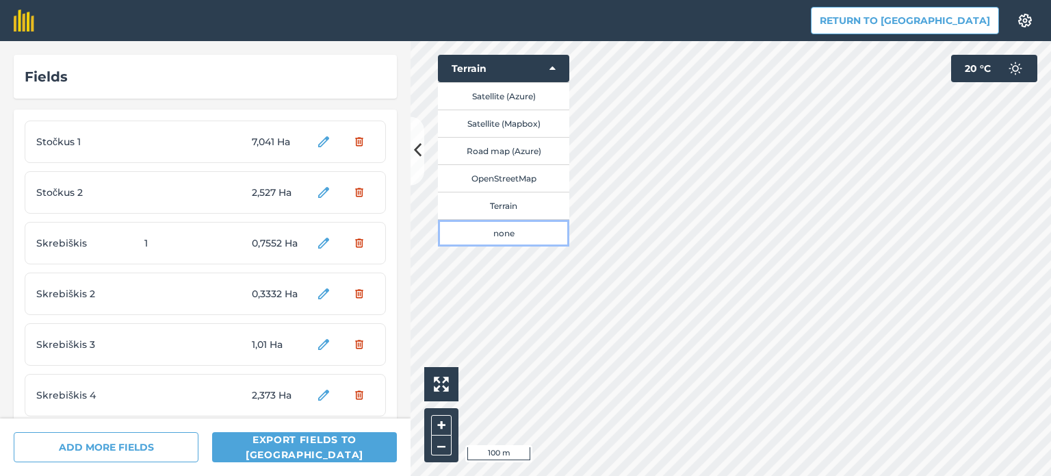
click at [520, 235] on button "none" at bounding box center [503, 232] width 131 height 27
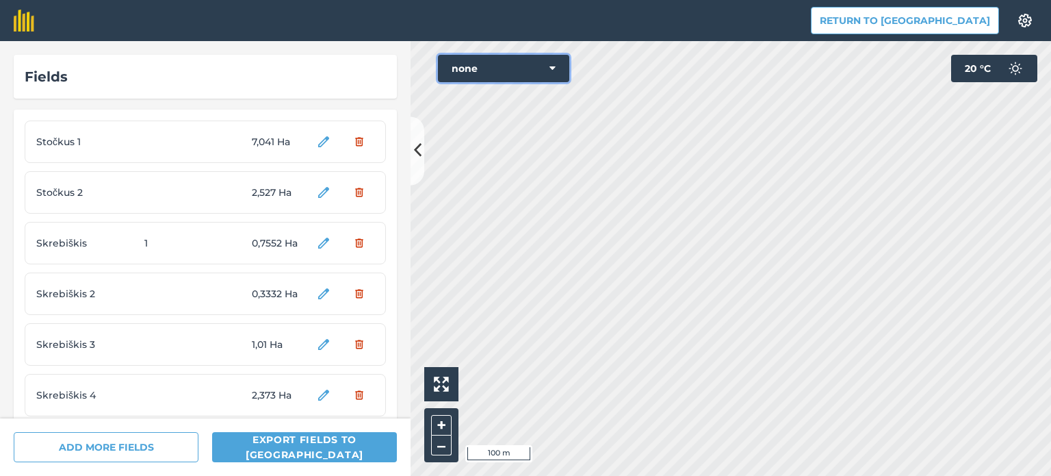
click at [555, 68] on icon at bounding box center [553, 69] width 6 height 14
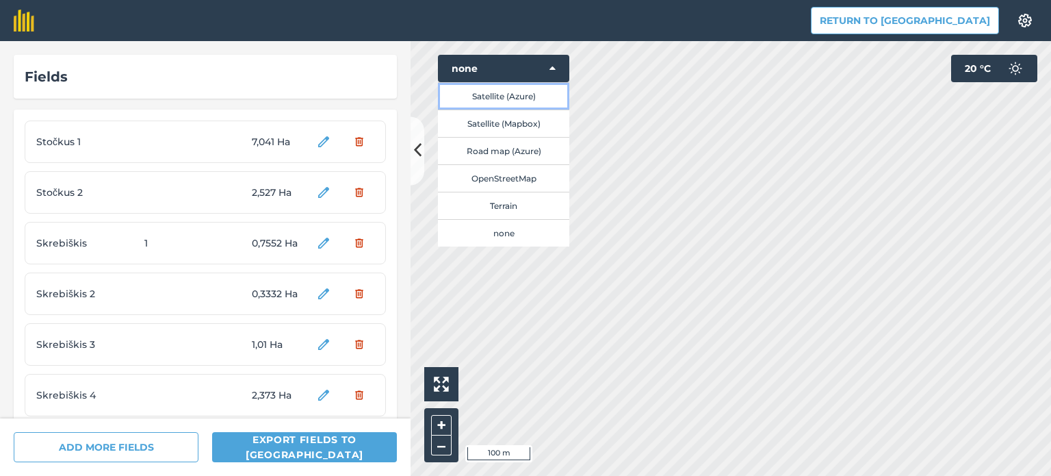
click at [523, 101] on button "Satellite (Azure)" at bounding box center [503, 95] width 131 height 27
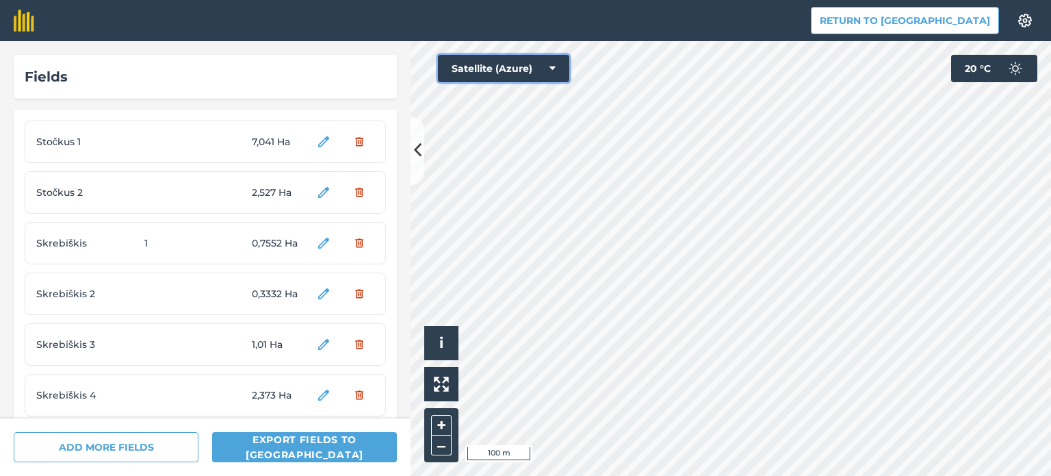
click at [553, 70] on icon at bounding box center [553, 69] width 6 height 14
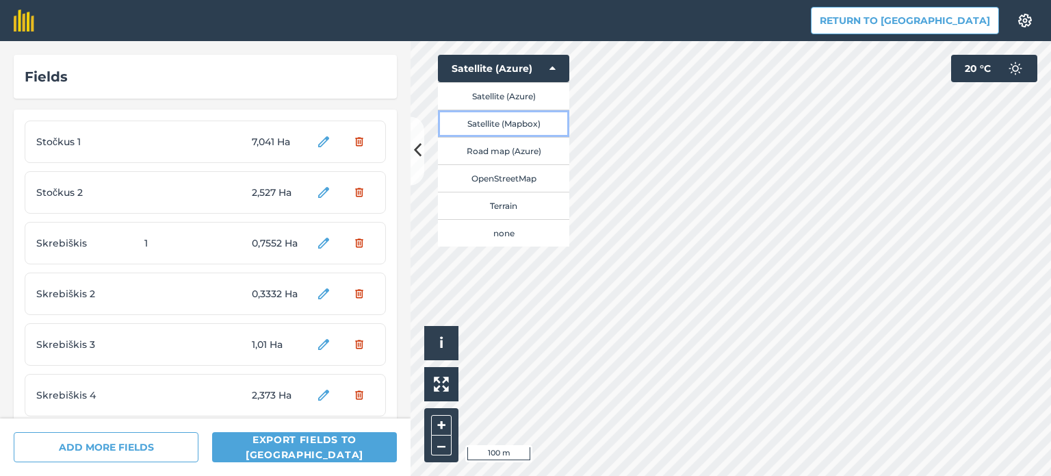
click at [526, 122] on button "Satellite (Mapbox)" at bounding box center [503, 123] width 131 height 27
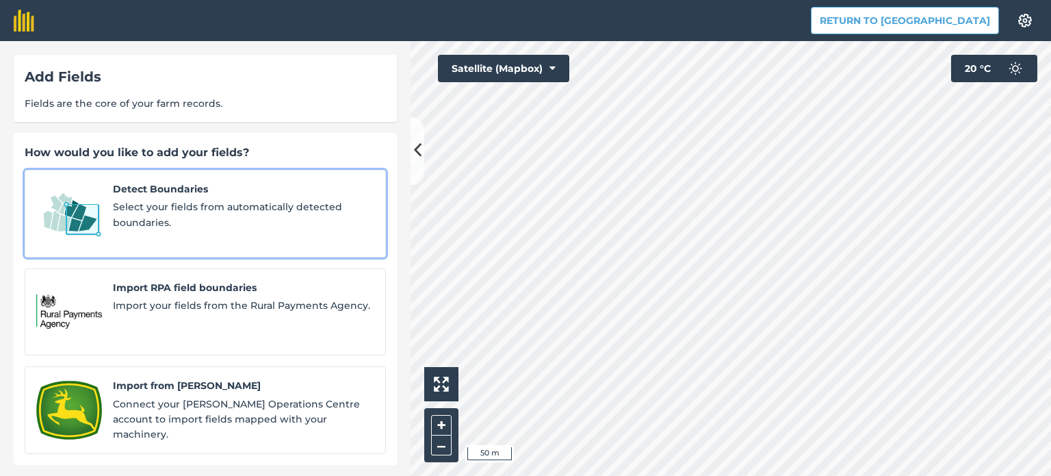
click at [146, 184] on span "Detect Boundaries" at bounding box center [243, 188] width 261 height 15
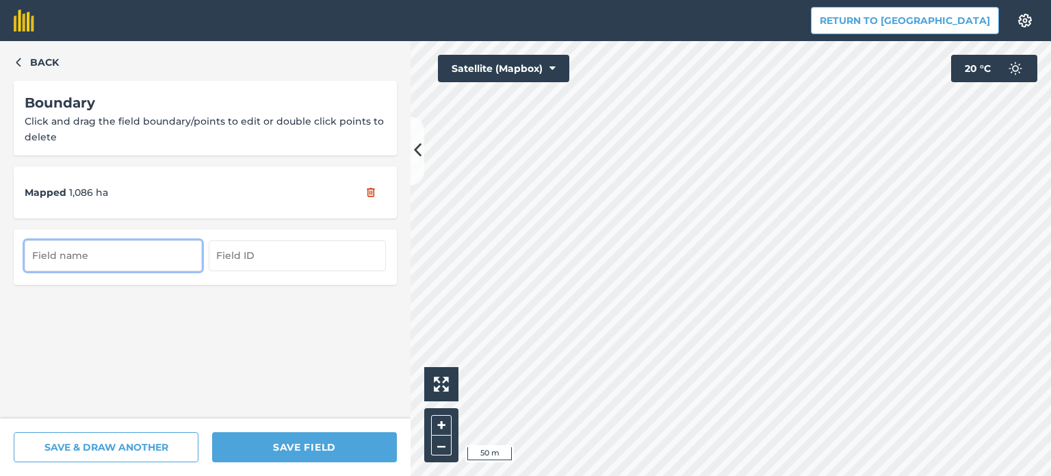
click at [129, 253] on input "text" at bounding box center [113, 255] width 177 height 30
type input "Žliškės 3"
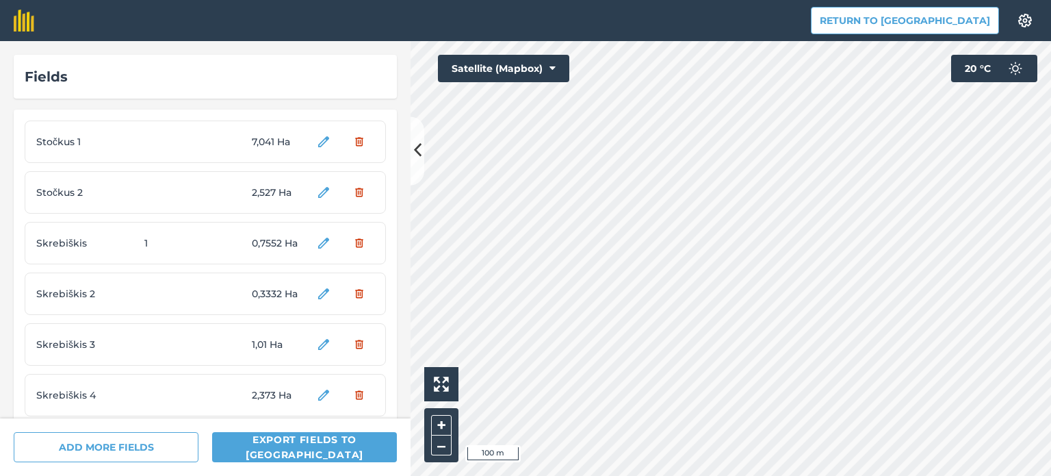
click at [607, 0] on html "Return to Agreena Settings Map printing is not available on our free plan Pleas…" at bounding box center [525, 238] width 1051 height 476
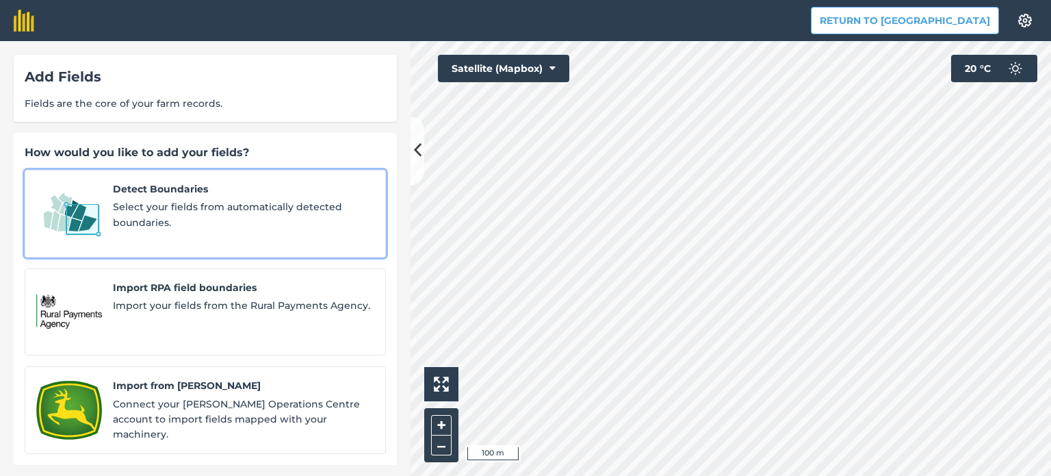
click at [177, 198] on div "Detect Boundaries Select your fields from automatically detected boundaries." at bounding box center [243, 213] width 261 height 64
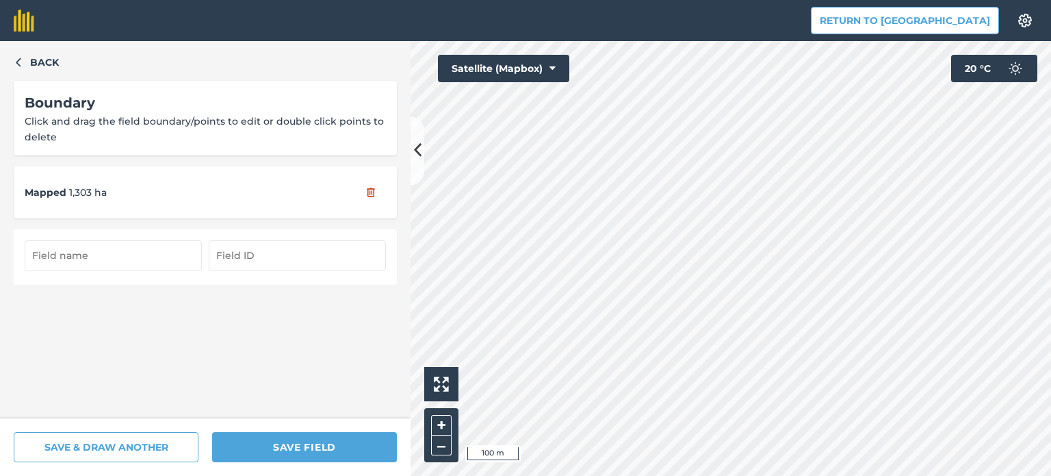
click at [114, 248] on input "text" at bounding box center [113, 255] width 177 height 30
type input "Žališkės 4"
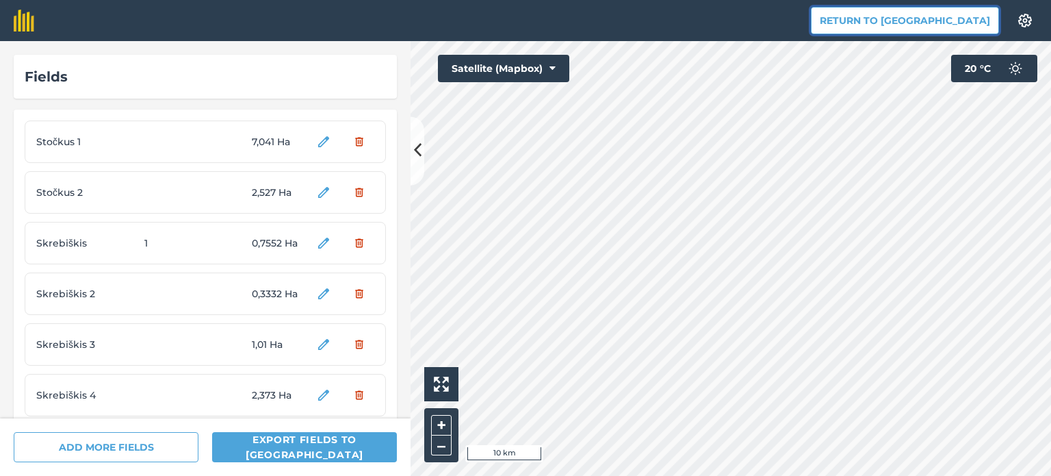
click at [898, 21] on button "Return to [GEOGRAPHIC_DATA]" at bounding box center [905, 20] width 188 height 27
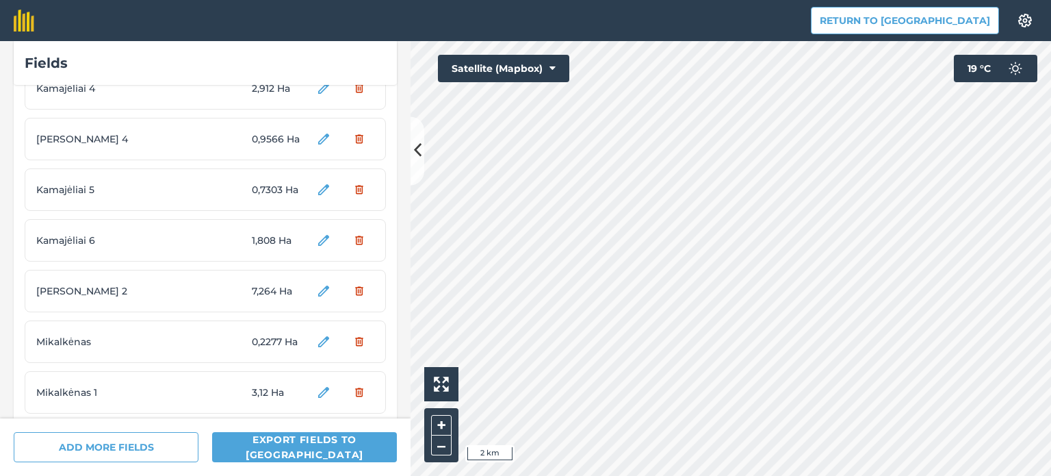
scroll to position [4783, 0]
